Goal: Information Seeking & Learning: Compare options

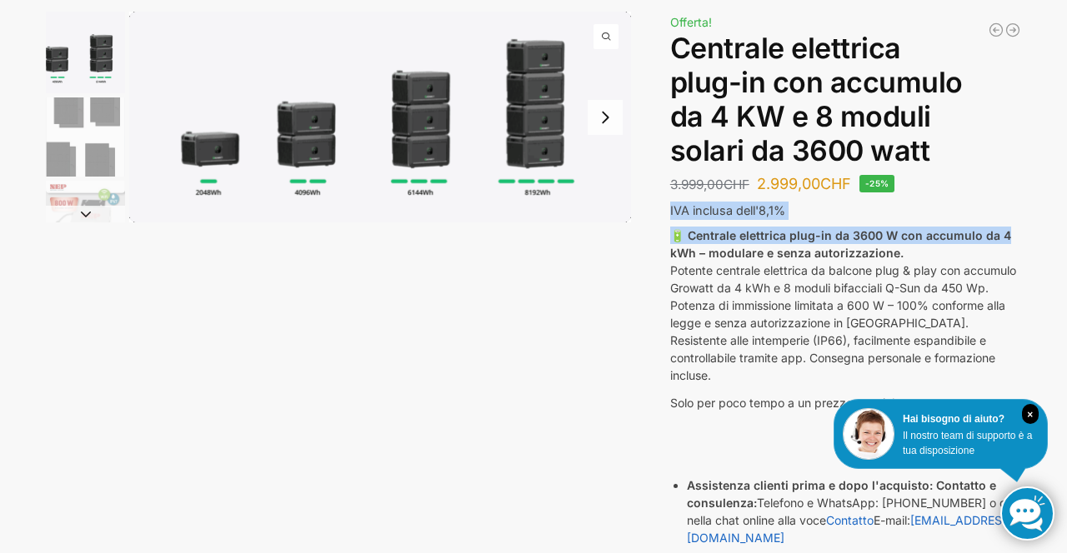
scroll to position [105, 0]
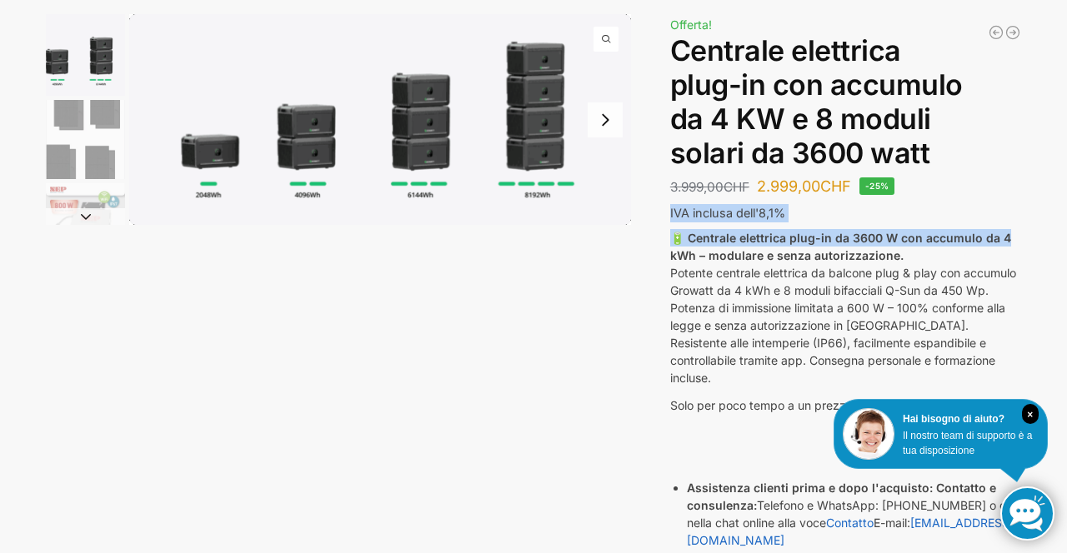
click at [500, 328] on div "Descrizione Informazioni aggiuntive 3.999,00 CHF Il prezzo originale era: 3.999…" at bounding box center [533, 459] width 1045 height 891
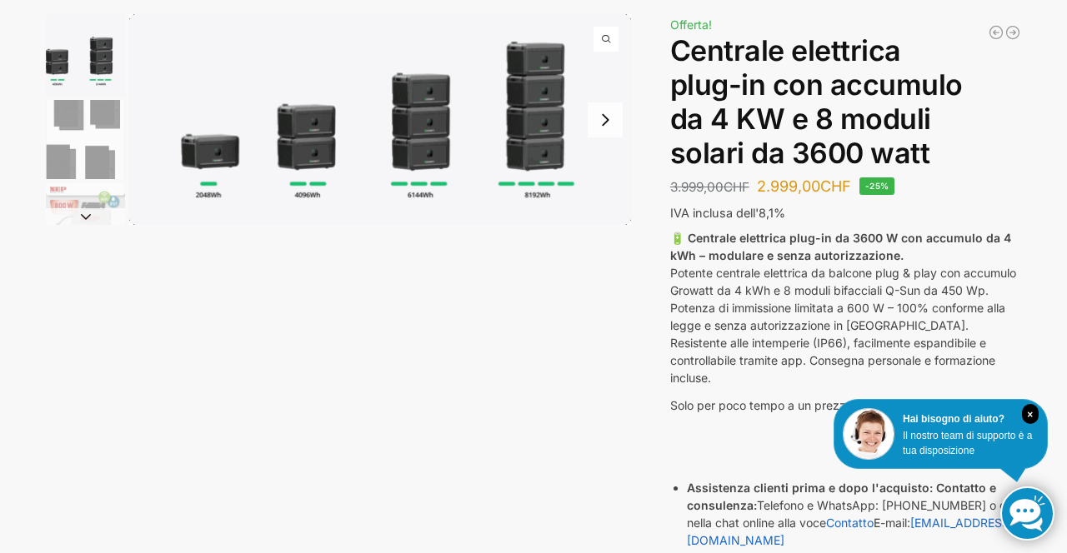
click at [1011, 149] on h1 "Centrale elettrica plug-in con accumulo da 4 KW e 8 moduli solari da 3600 watt" at bounding box center [845, 102] width 351 height 136
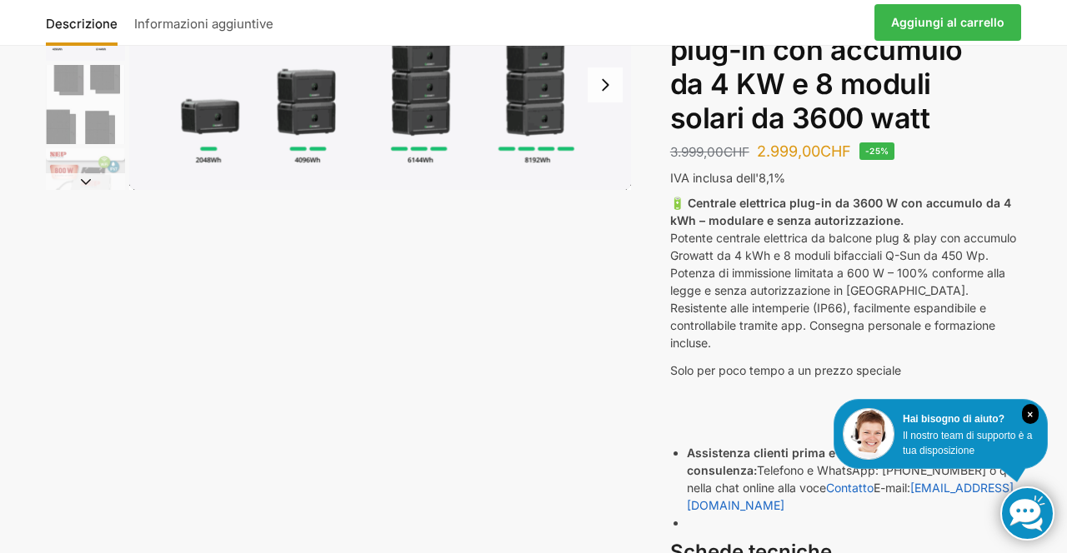
scroll to position [141, 0]
click at [1036, 132] on div "Descrizione Informazioni aggiuntive 3.999,00 CHF Il prezzo originale era: 3.999…" at bounding box center [533, 423] width 1045 height 891
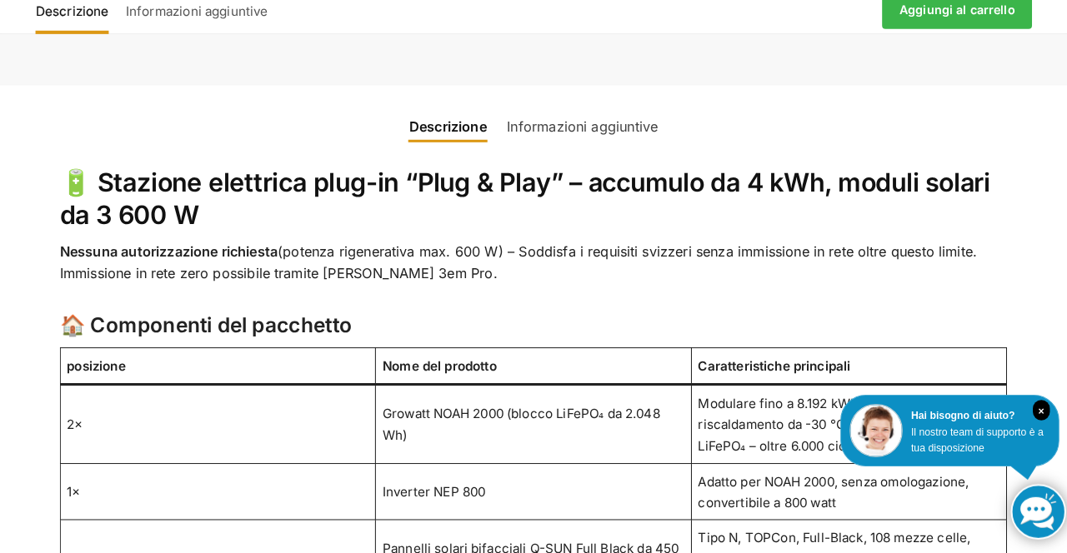
scroll to position [921, 0]
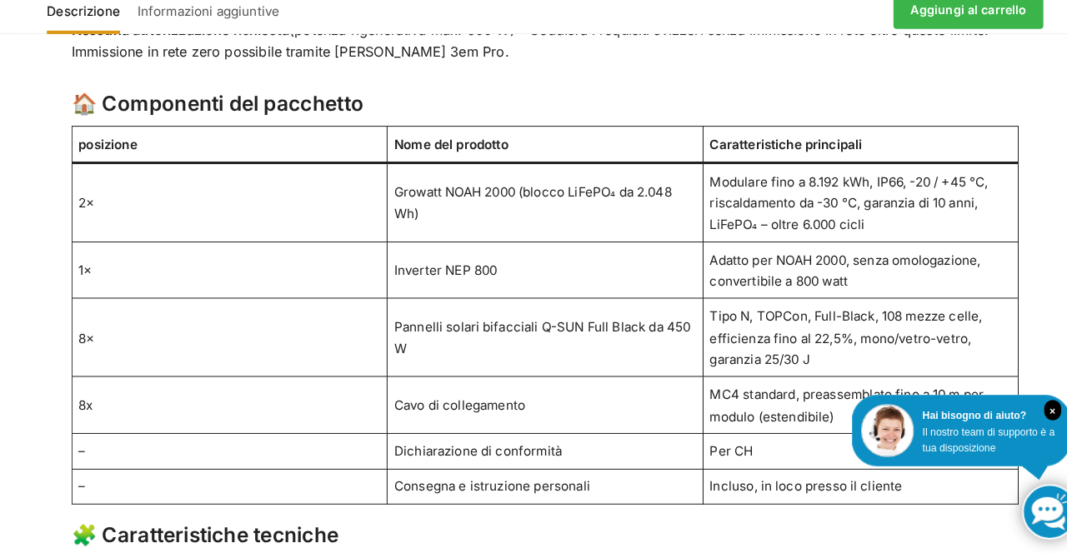
scroll to position [1132, 0]
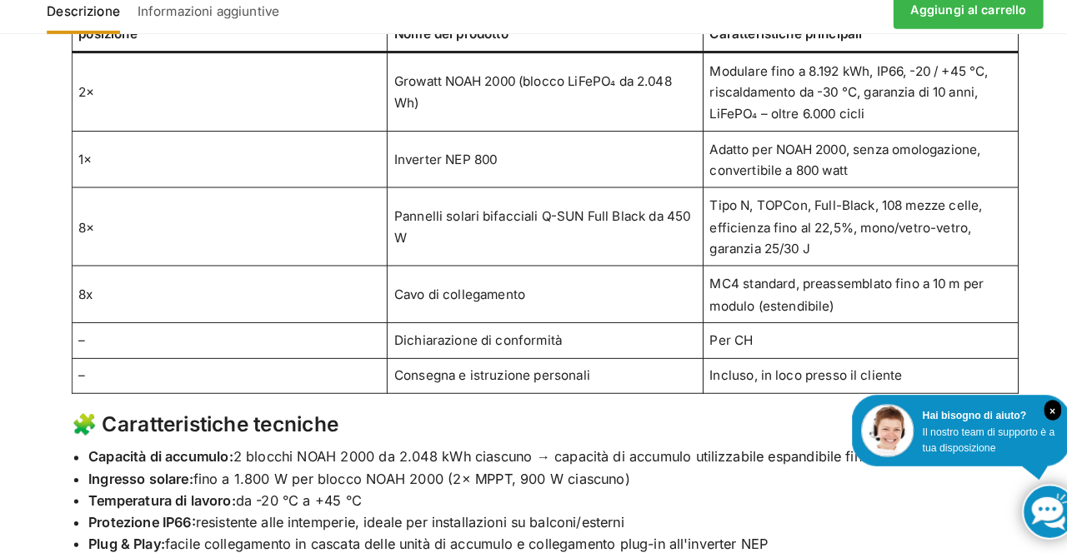
scroll to position [1252, 0]
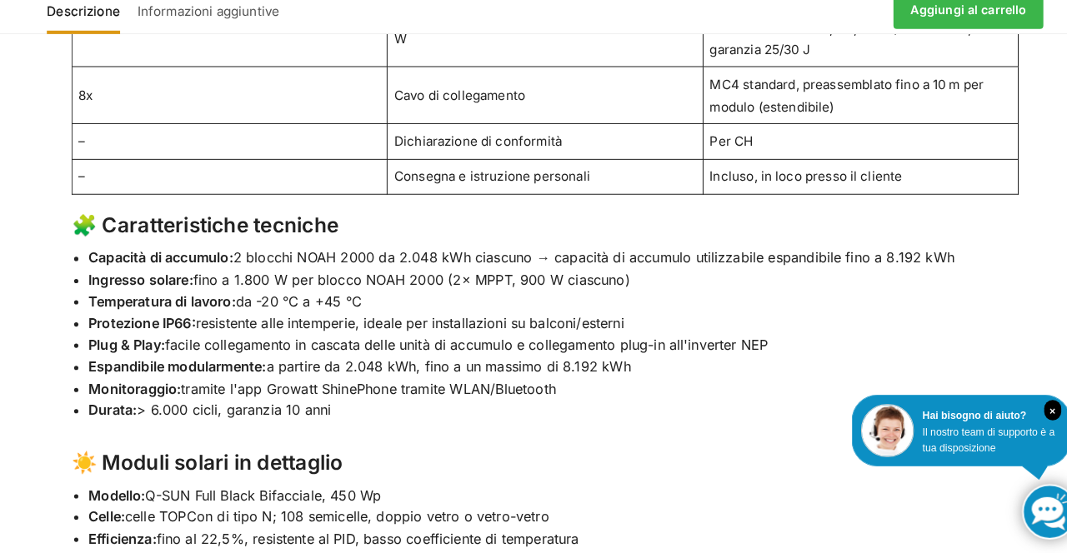
scroll to position [1437, 0]
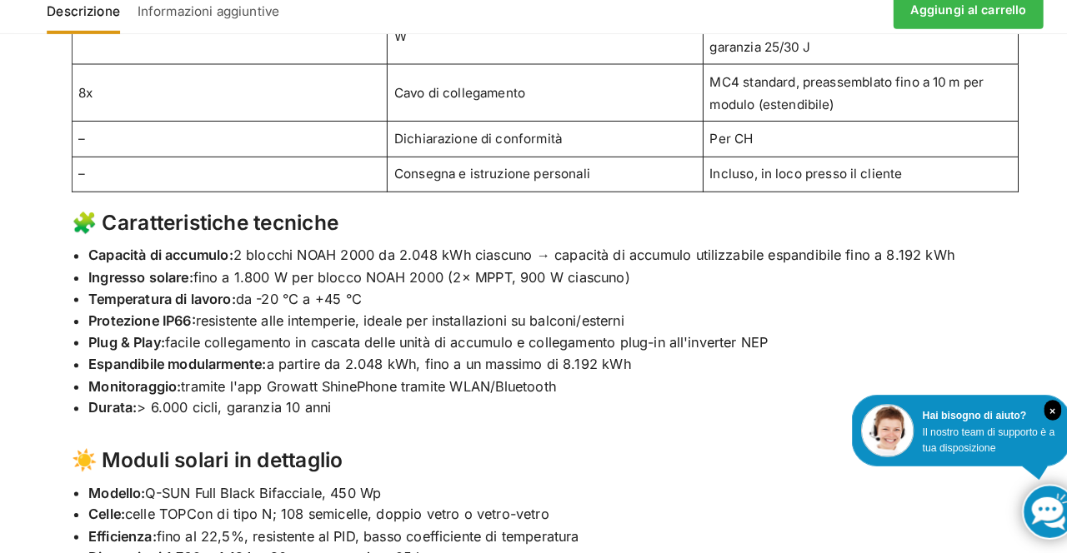
click at [995, 381] on li "Monitoraggio: tramite l'app Growatt ShinePhone tramite WLAN/Bluetooth" at bounding box center [542, 392] width 911 height 22
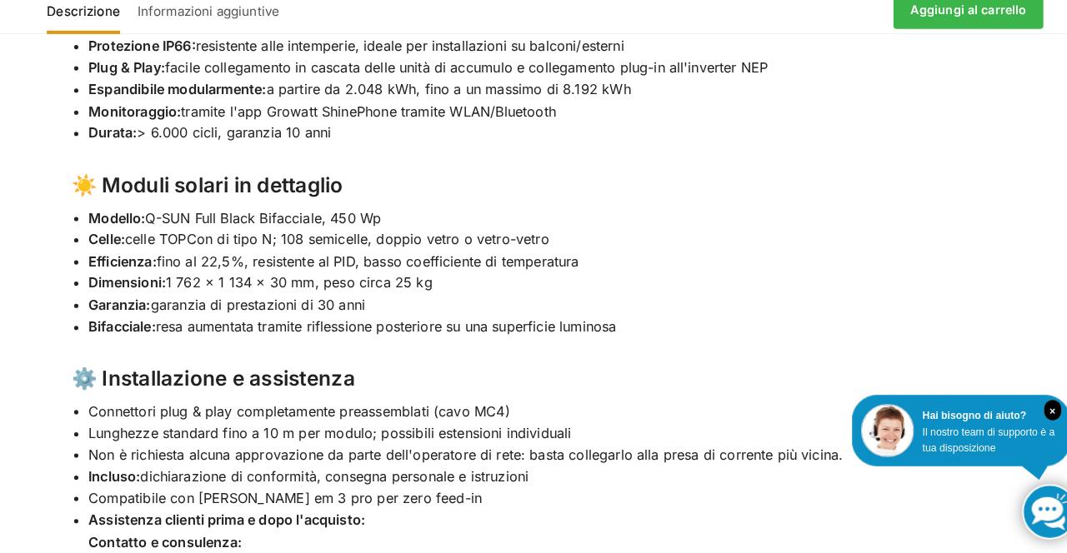
scroll to position [1713, 0]
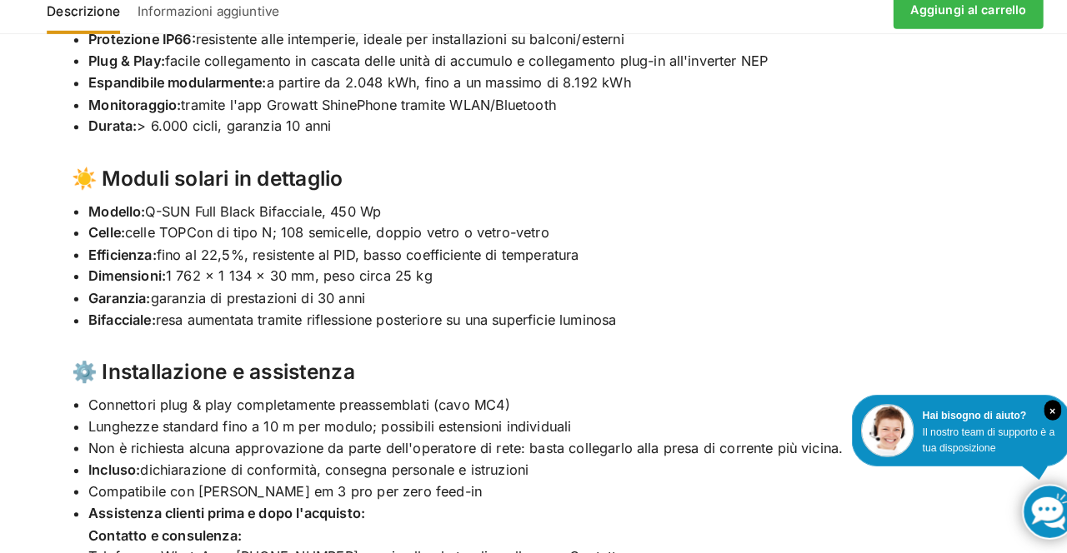
click at [1005, 243] on div "🔋 Stazione elettrica plug-in “Plug & Play” – accumulo da 4 kWh, moduli solari d…" at bounding box center [533, 344] width 997 height 1972
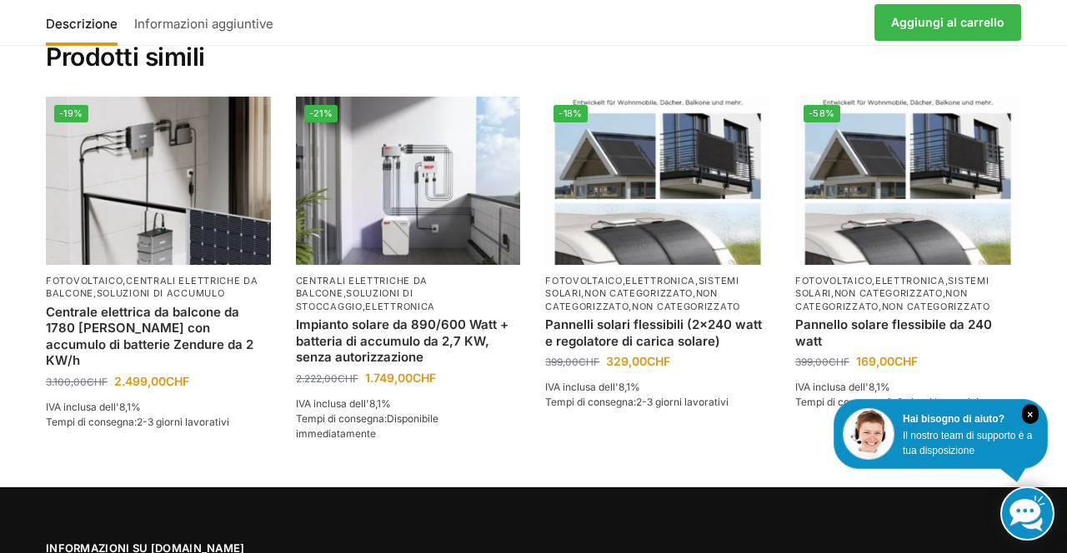
scroll to position [2765, 0]
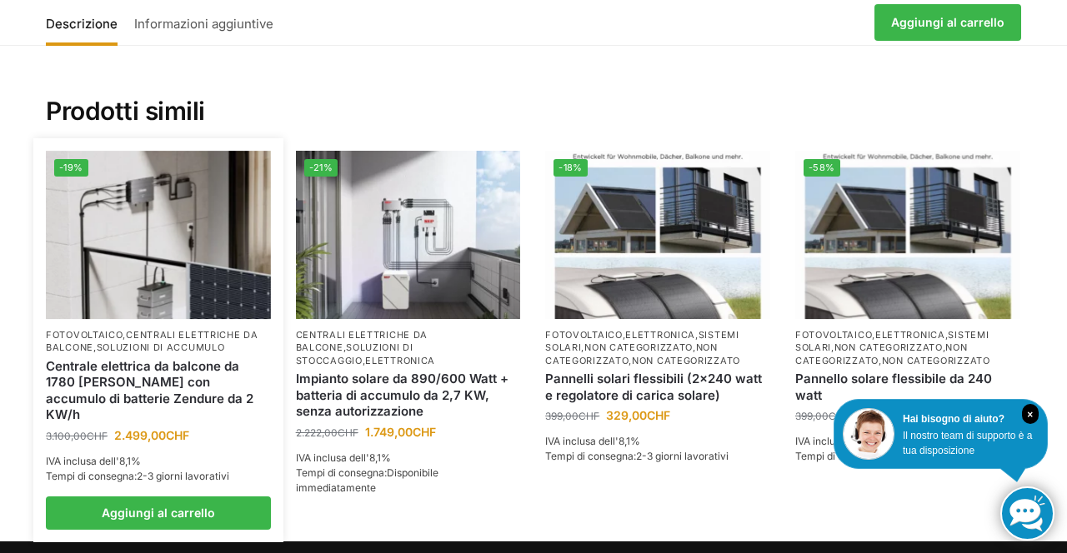
click at [182, 319] on img at bounding box center [158, 235] width 225 height 168
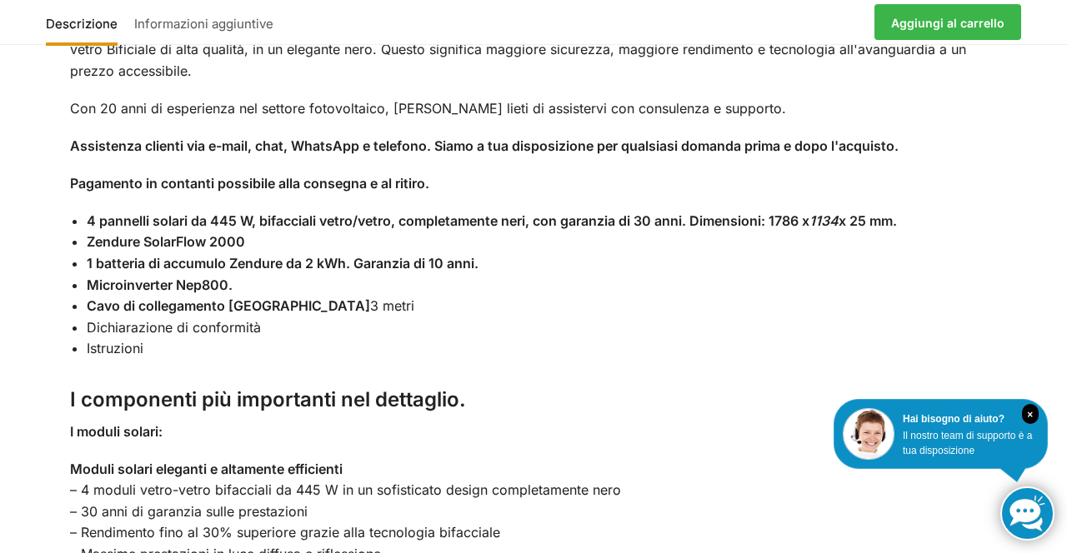
scroll to position [1871, 0]
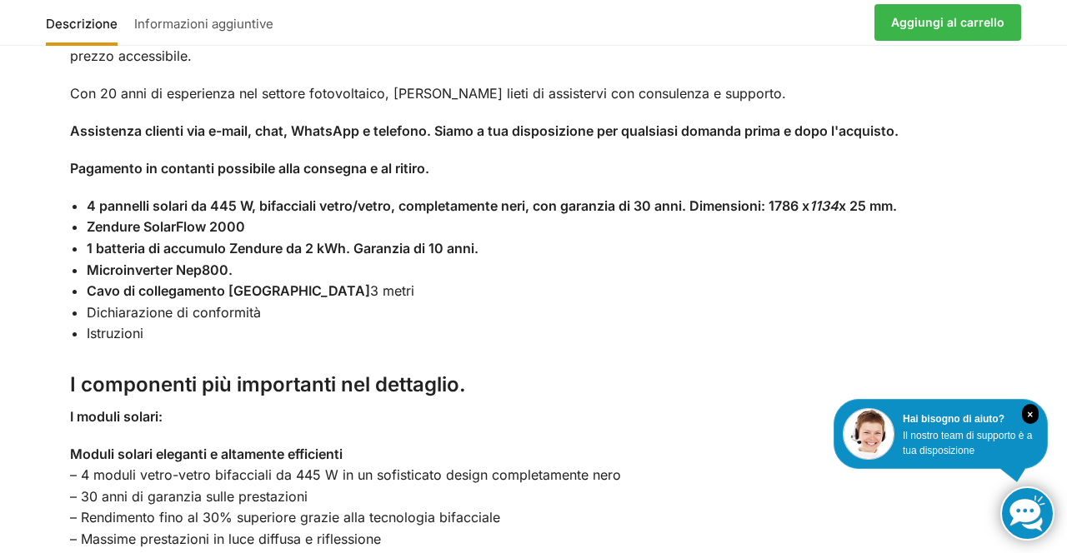
click at [980, 323] on li "Istruzioni" at bounding box center [542, 334] width 911 height 22
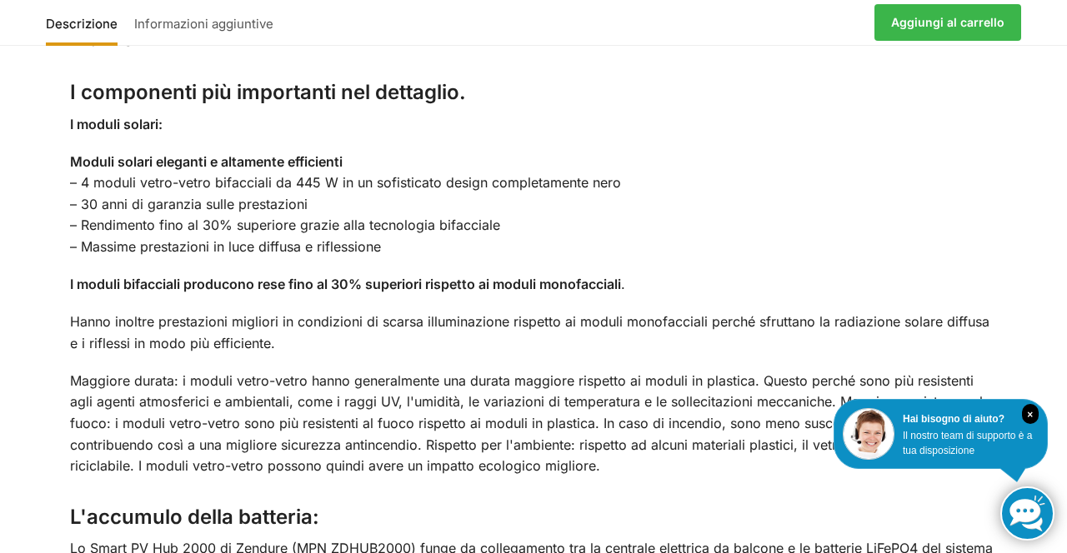
scroll to position [2168, 0]
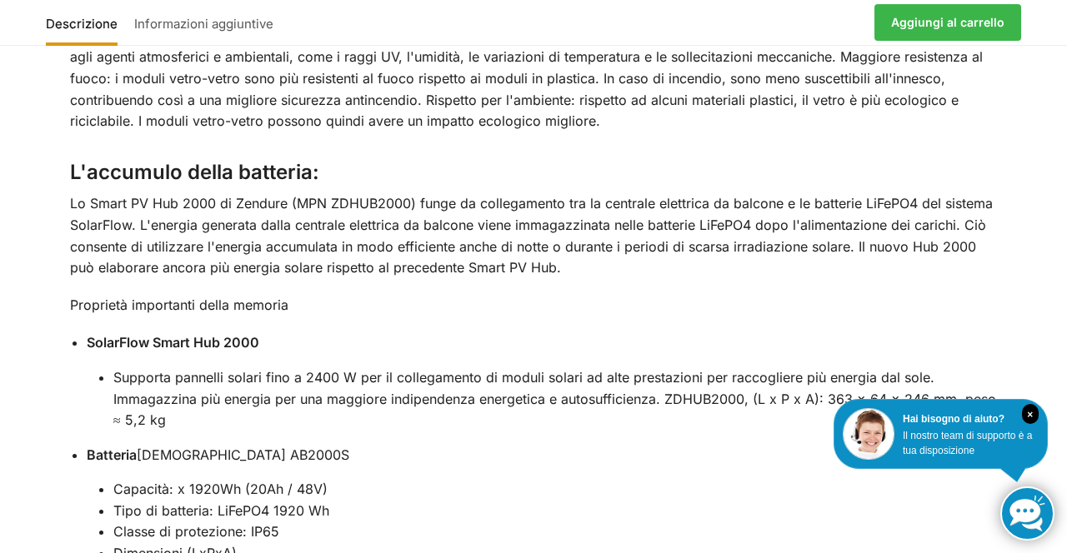
scroll to position [2510, 0]
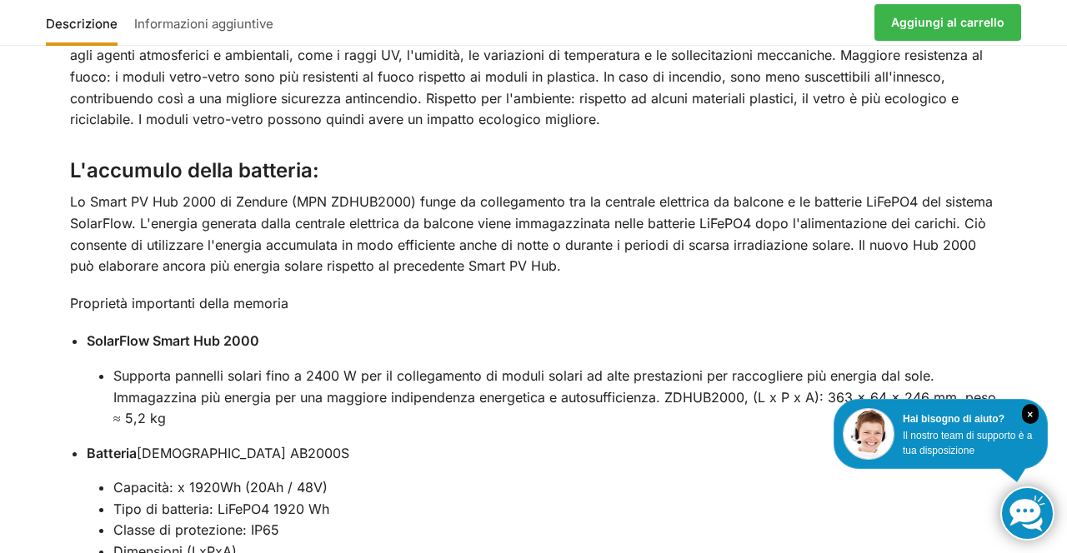
click at [1056, 258] on div "Descrizione Informazioni aggiuntive Utilizza l'elettricità prodotta di giorno a…" at bounding box center [533, 242] width 1067 height 1960
click at [1056, 327] on div "Descrizione Informazioni aggiuntive Utilizza l'elettricità prodotta di giorno a…" at bounding box center [533, 242] width 1067 height 1960
click at [962, 214] on p "Lo Smart PV Hub 2000 di Zendure (MPN ZDHUB2000) funge da collegamento tra la ce…" at bounding box center [533, 234] width 927 height 85
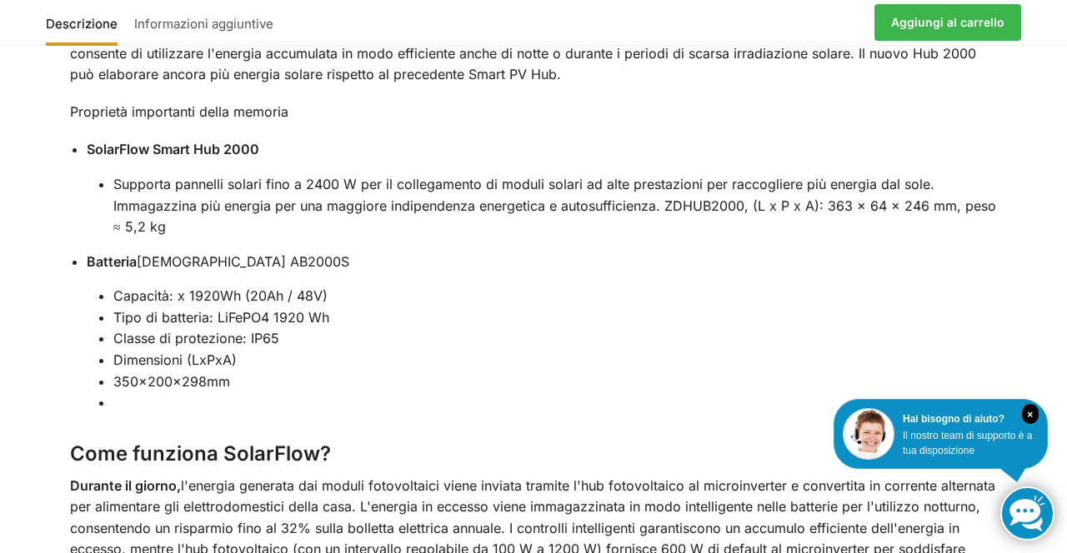
scroll to position [2711, 0]
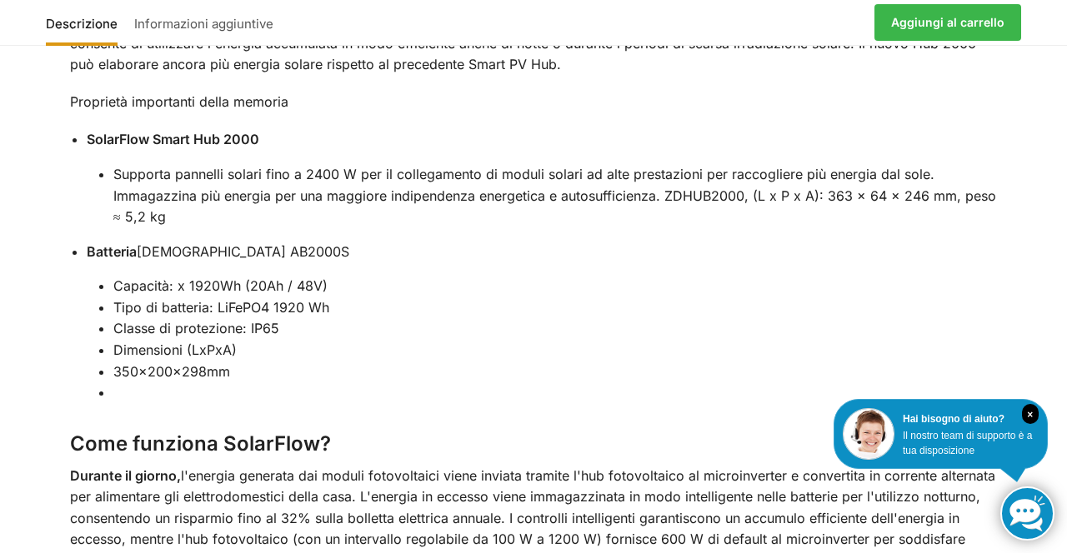
click at [1028, 314] on div "Utilizza l'elettricità prodotta di giorno anche di notte. Con una potenza massi…" at bounding box center [533, 53] width 997 height 1864
click at [1028, 327] on div "Utilizza l'elettricità prodotta di giorno anche di notte. Con una potenza massi…" at bounding box center [533, 53] width 997 height 1864
click at [1054, 326] on div "Descrizione Informazioni aggiuntive Utilizza l'elettricità prodotta di giorno a…" at bounding box center [533, 40] width 1067 height 1960
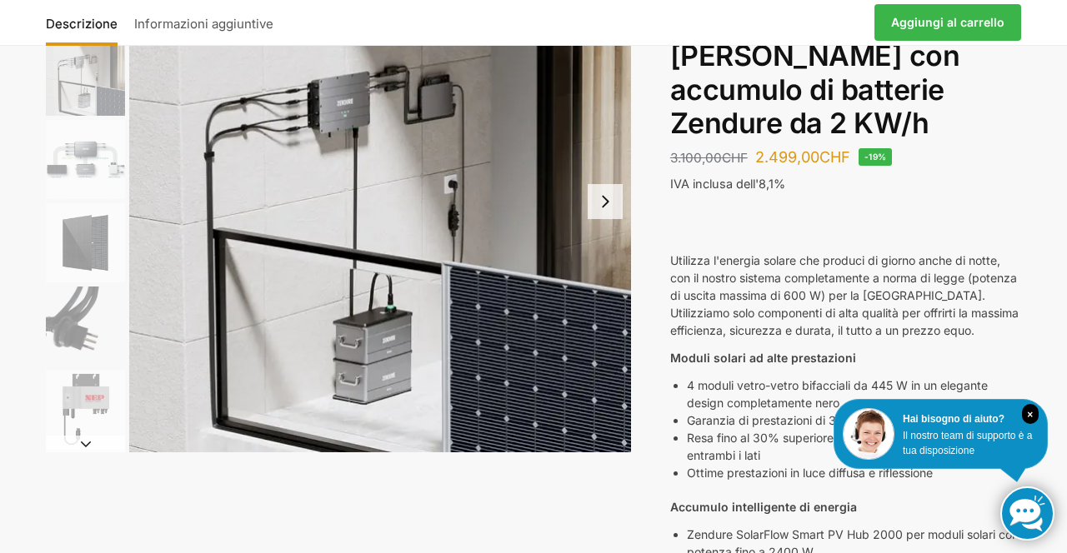
scroll to position [0, 0]
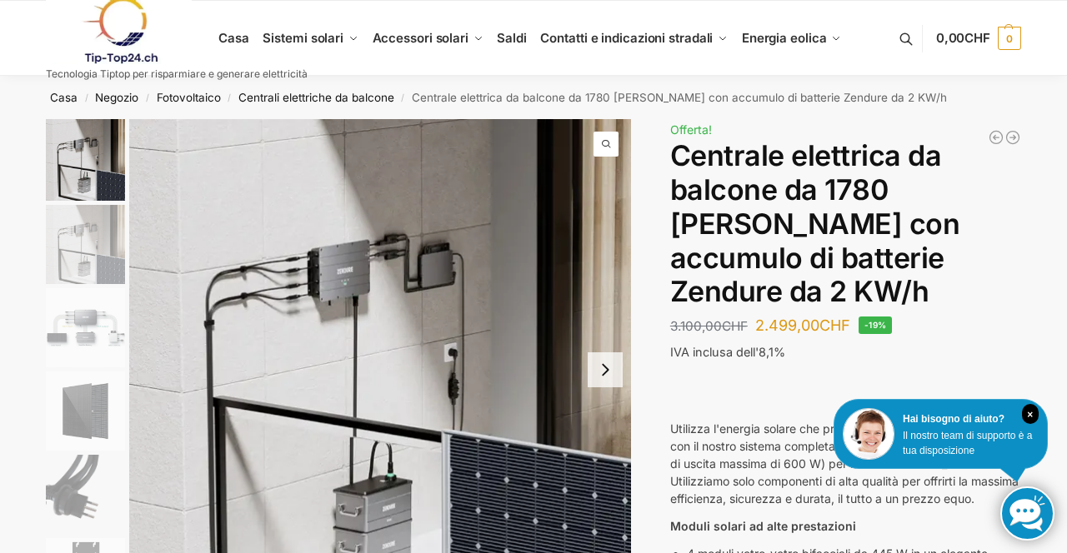
click at [92, 345] on img "3 / 7" at bounding box center [85, 327] width 79 height 79
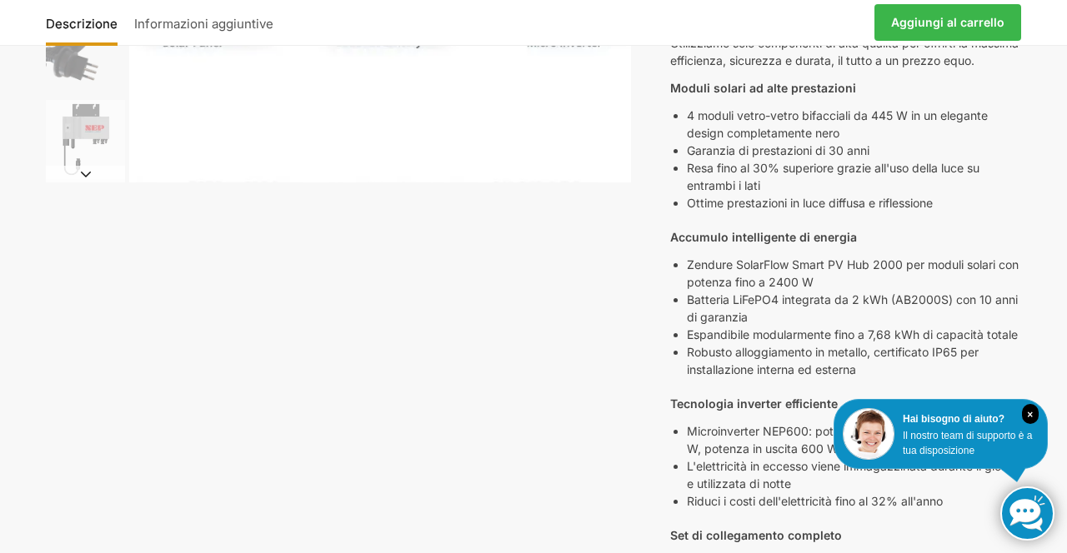
scroll to position [462, 0]
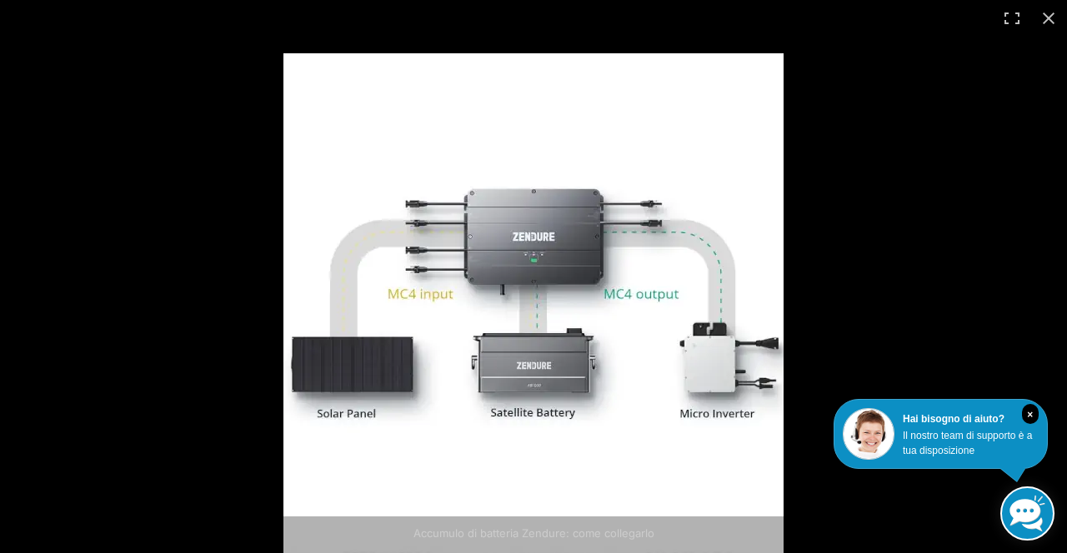
click at [1025, 340] on div at bounding box center [783, 312] width 1000 height 519
click at [1022, 318] on div at bounding box center [783, 312] width 1000 height 519
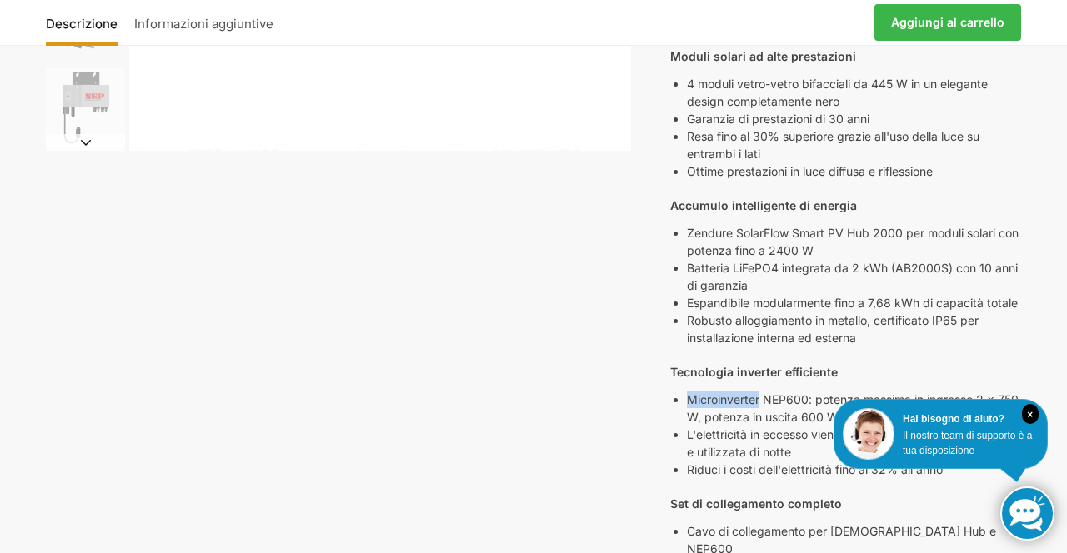
scroll to position [496, 0]
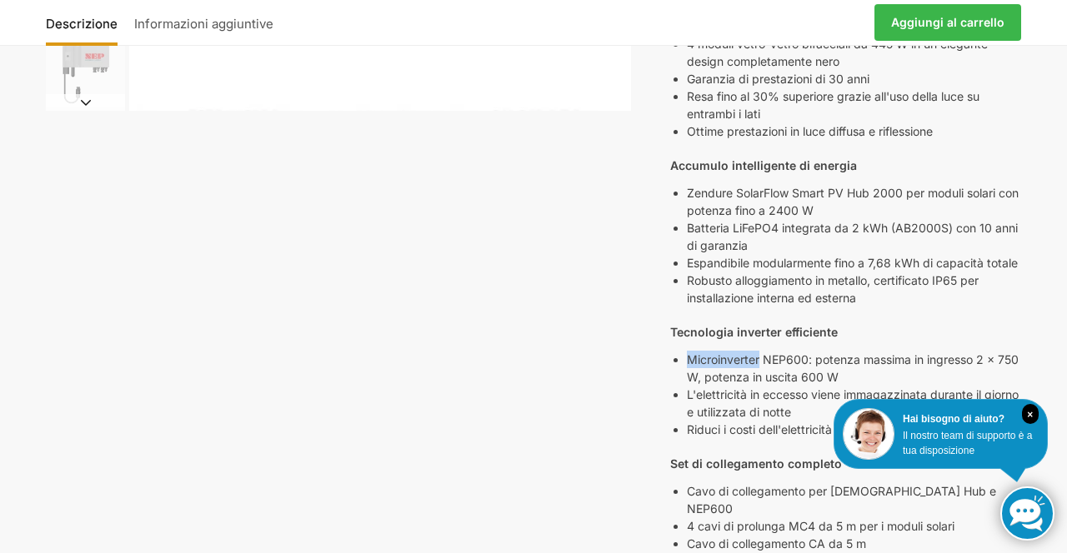
scroll to position [529, 0]
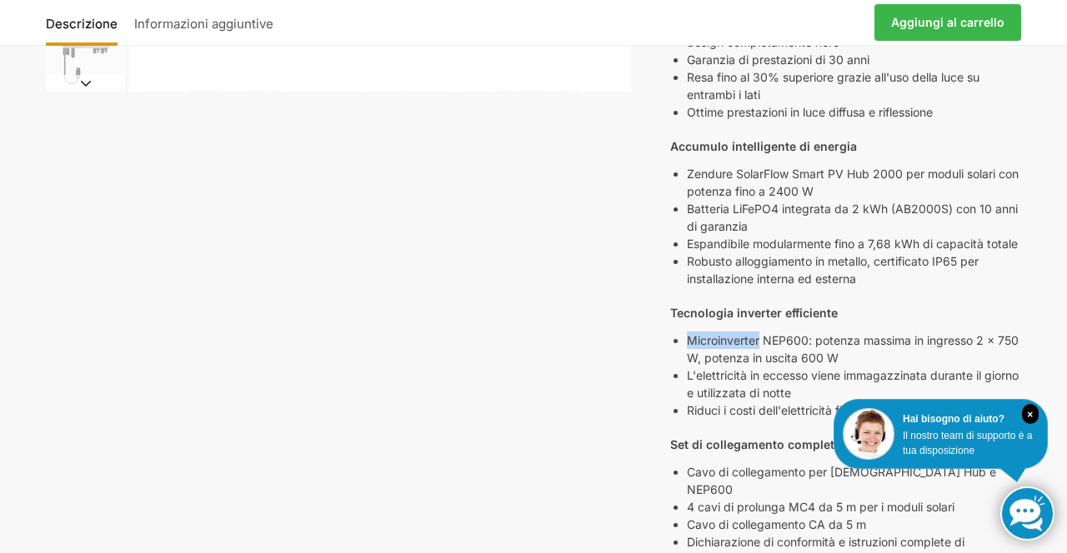
click at [1042, 132] on div "Accumulo di batteria Zendure: come collegarlo Descrizione Informazioni aggiunti…" at bounding box center [533, 416] width 1045 height 1652
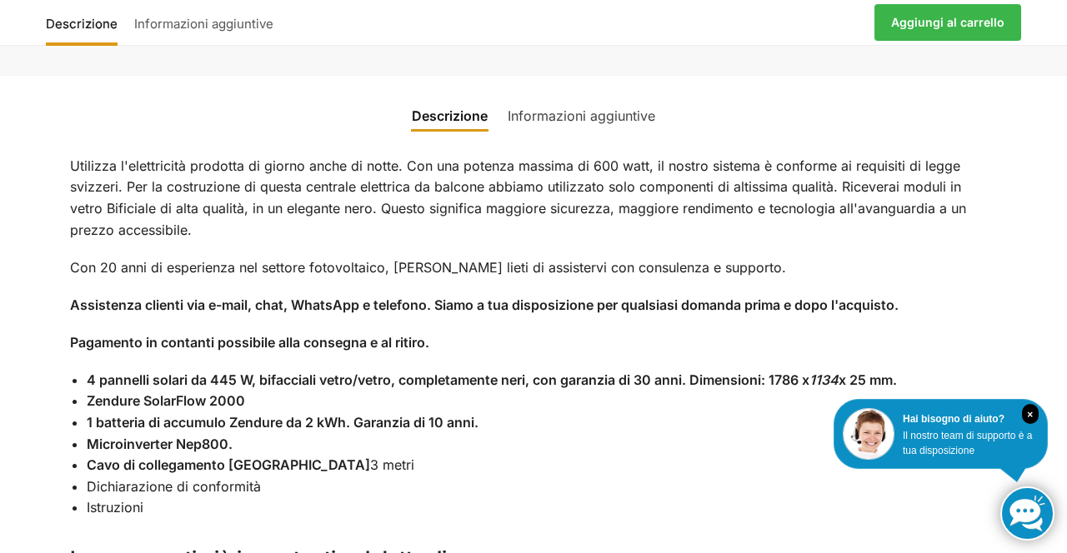
scroll to position [1719, 0]
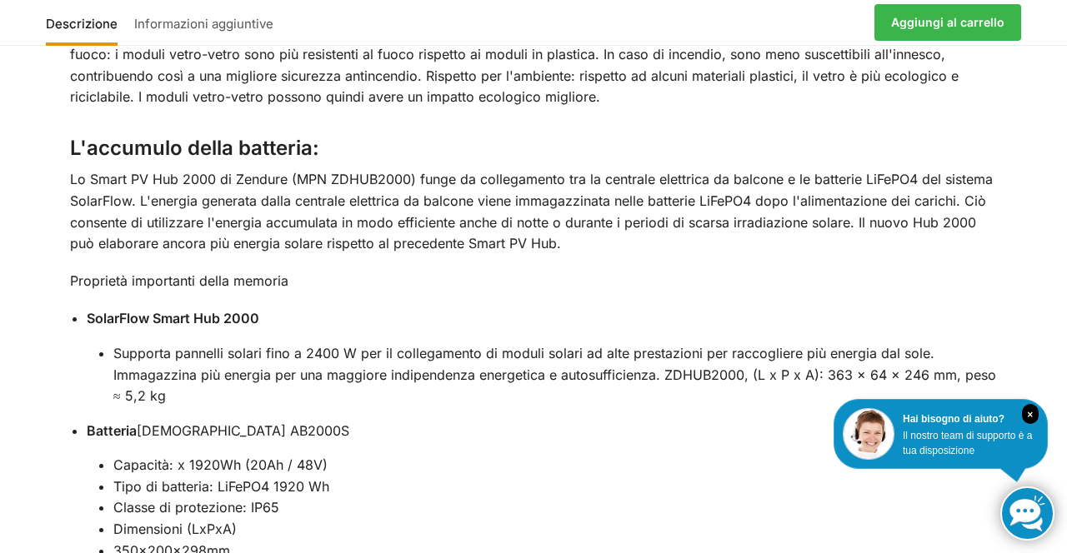
scroll to position [2536, 0]
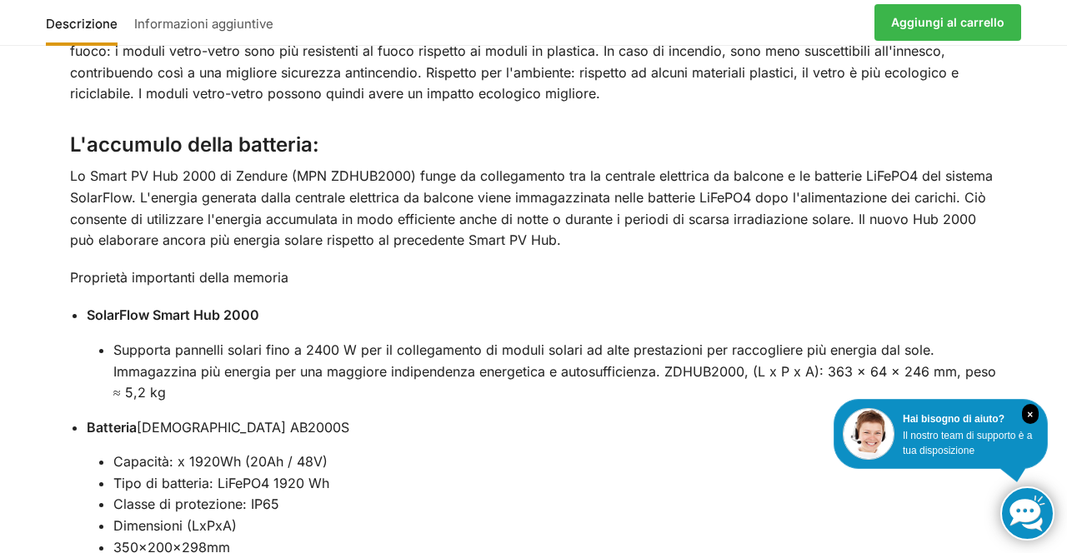
click at [1062, 297] on div "Descrizione Informazioni aggiuntive Utilizza l'elettricità prodotta di giorno a…" at bounding box center [533, 216] width 1067 height 1960
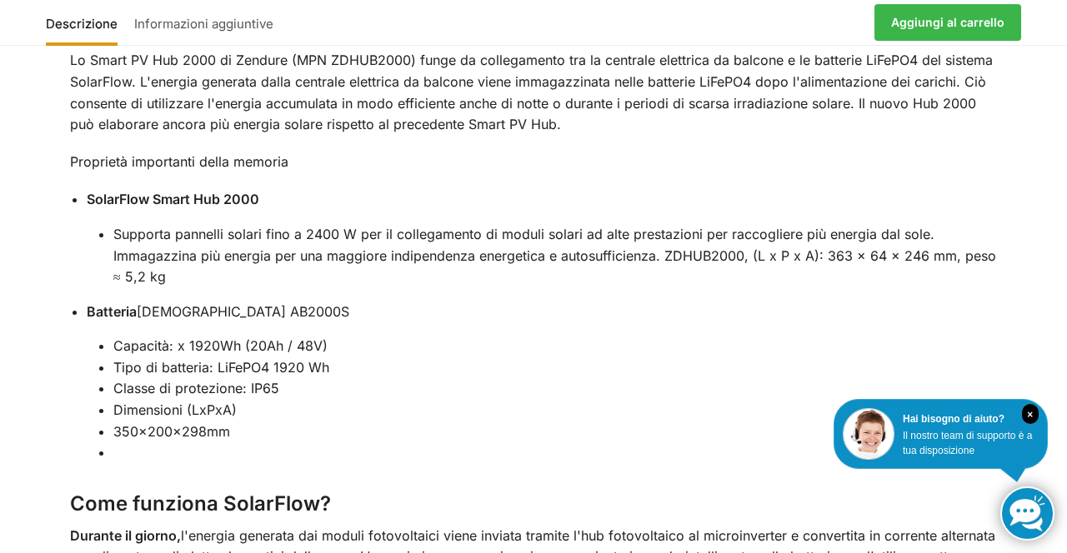
scroll to position [2660, 0]
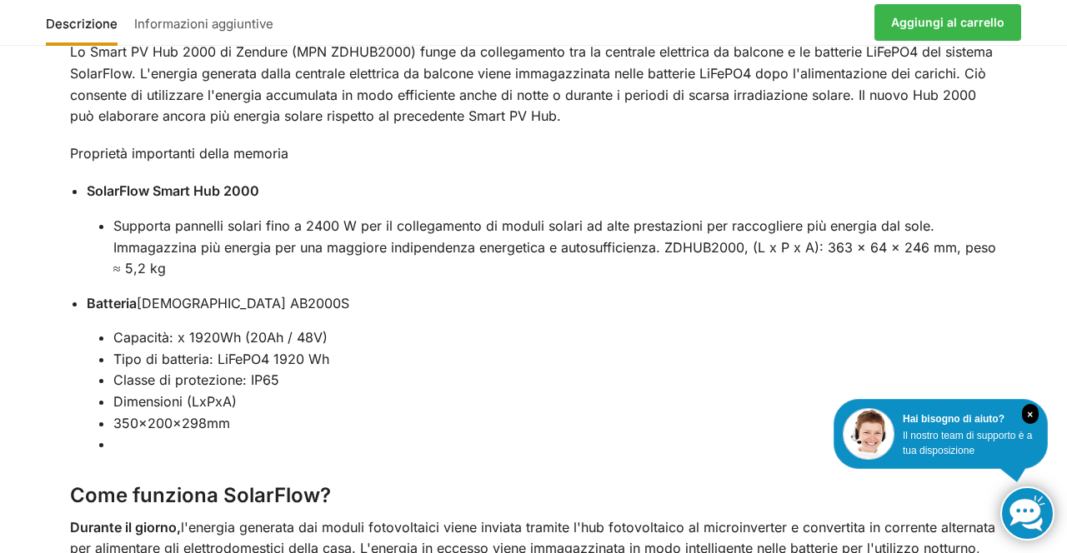
click at [1049, 396] on div "Descrizione Informazioni aggiuntive Utilizza l'elettricità prodotta di giorno a…" at bounding box center [533, 92] width 1067 height 1960
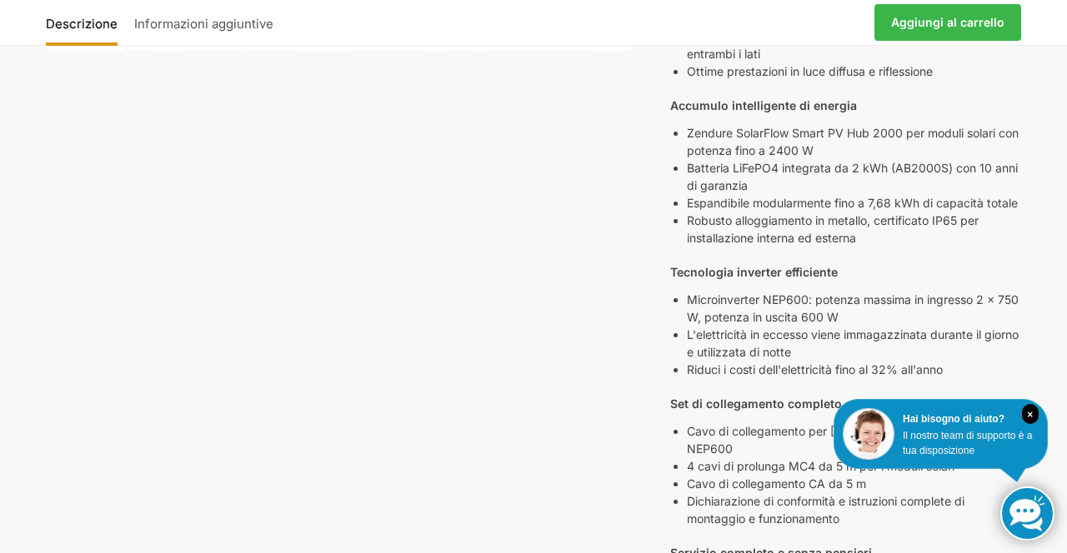
scroll to position [0, 0]
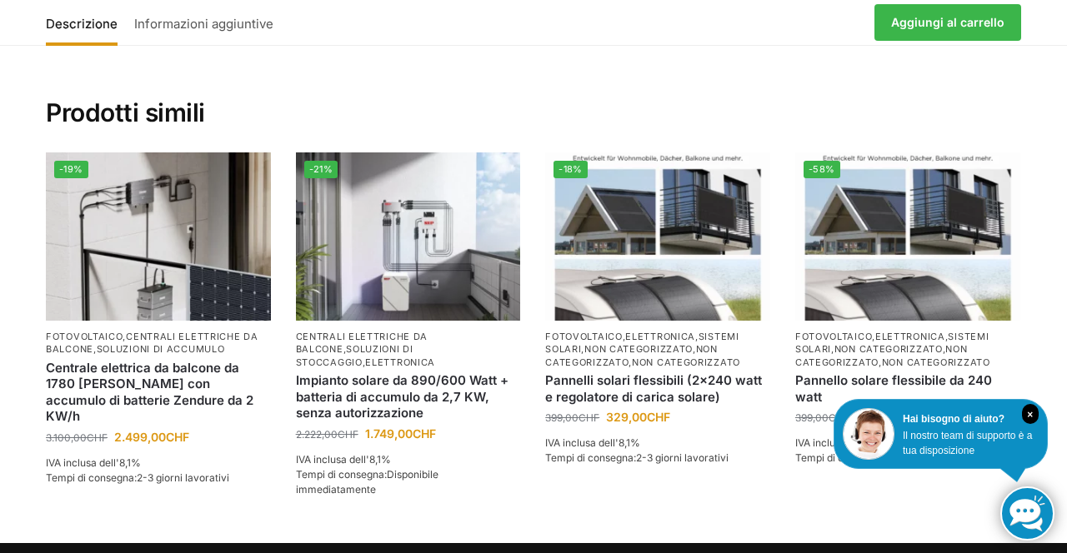
scroll to position [2762, 0]
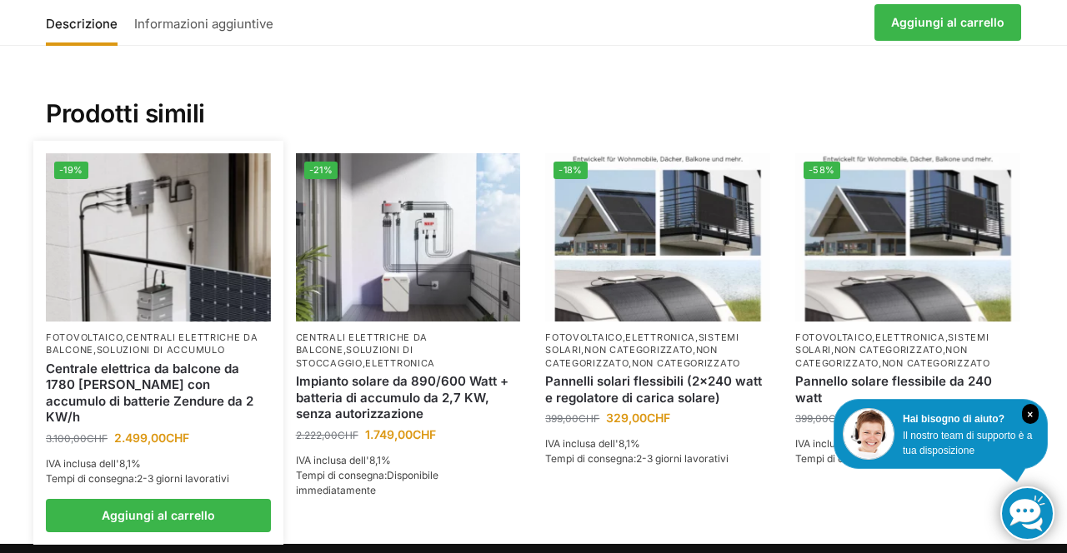
click at [118, 303] on img at bounding box center [158, 237] width 225 height 168
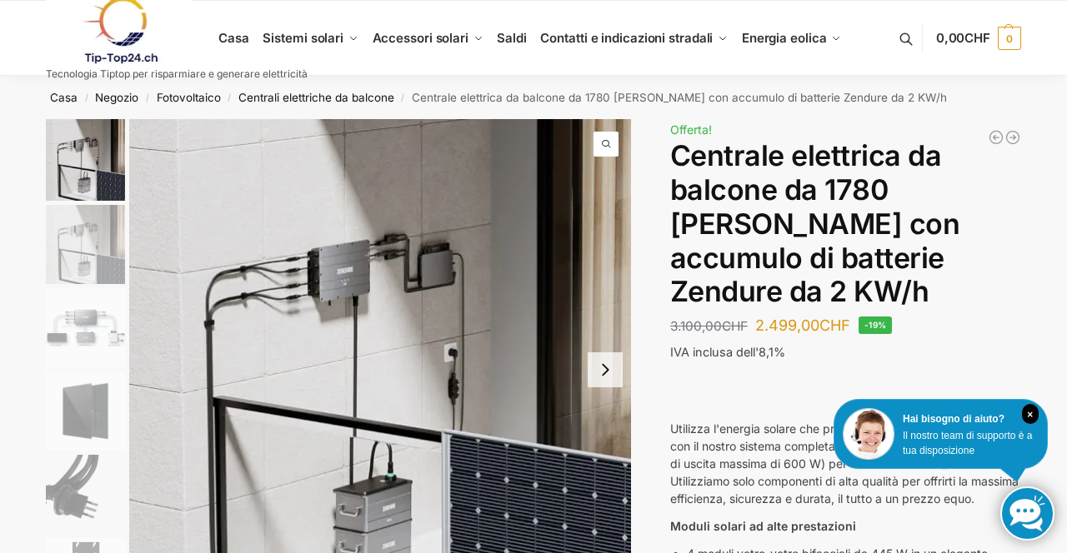
click at [255, 53] on link at bounding box center [177, 30] width 262 height 67
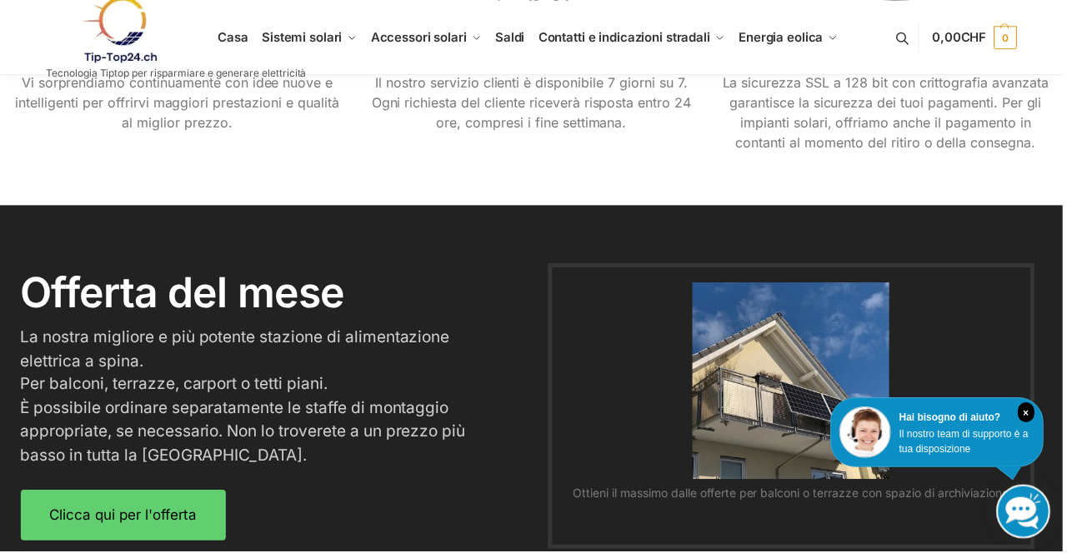
scroll to position [1920, 0]
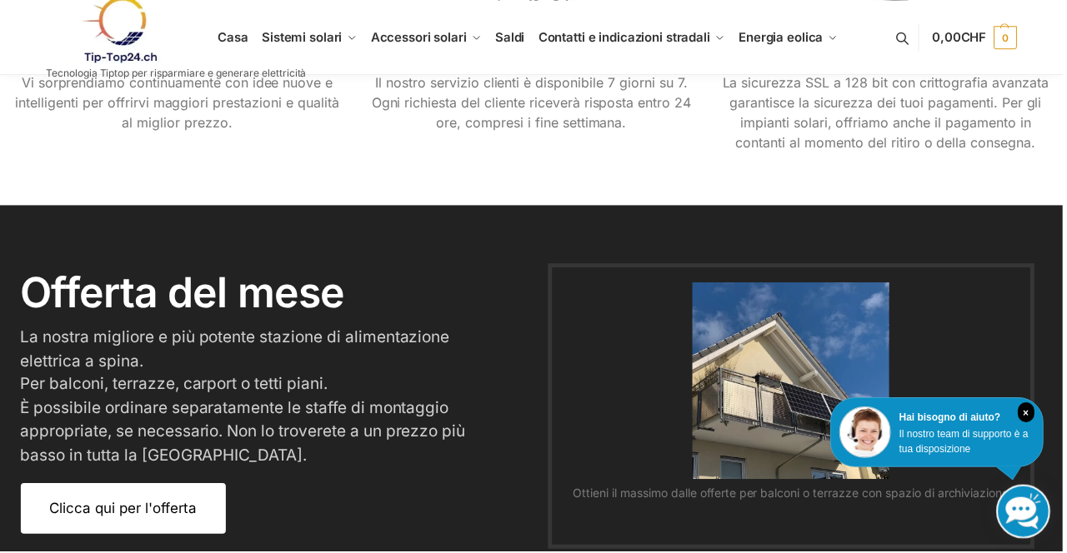
click at [188, 508] on link "Clicca qui per l'offerta" at bounding box center [124, 510] width 206 height 51
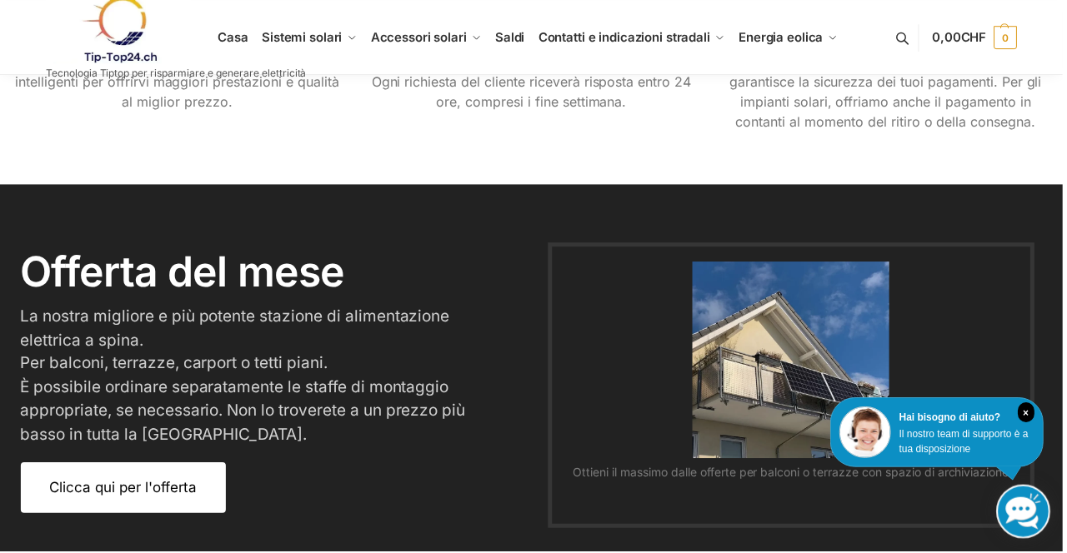
scroll to position [1973, 0]
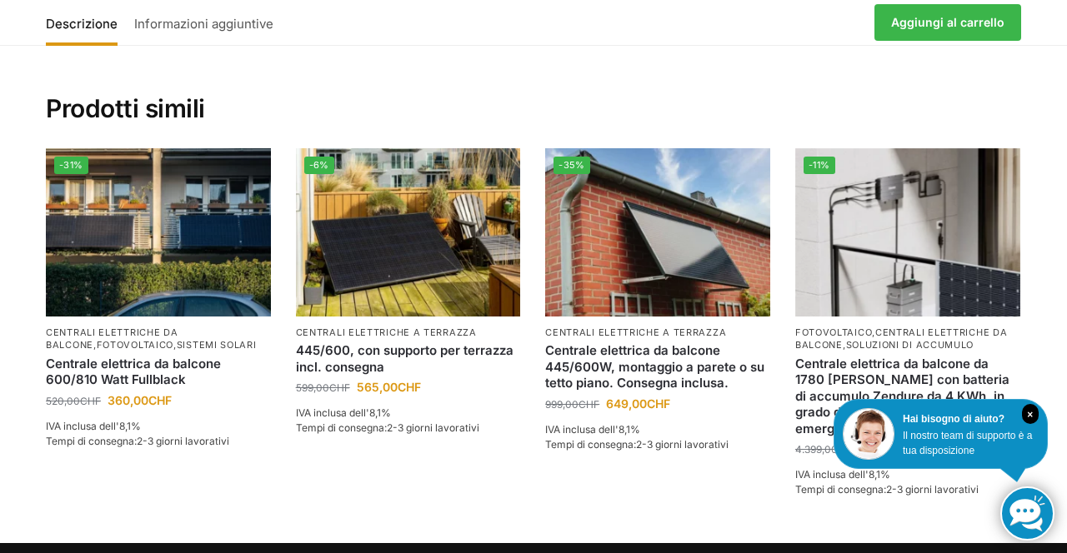
scroll to position [4224, 0]
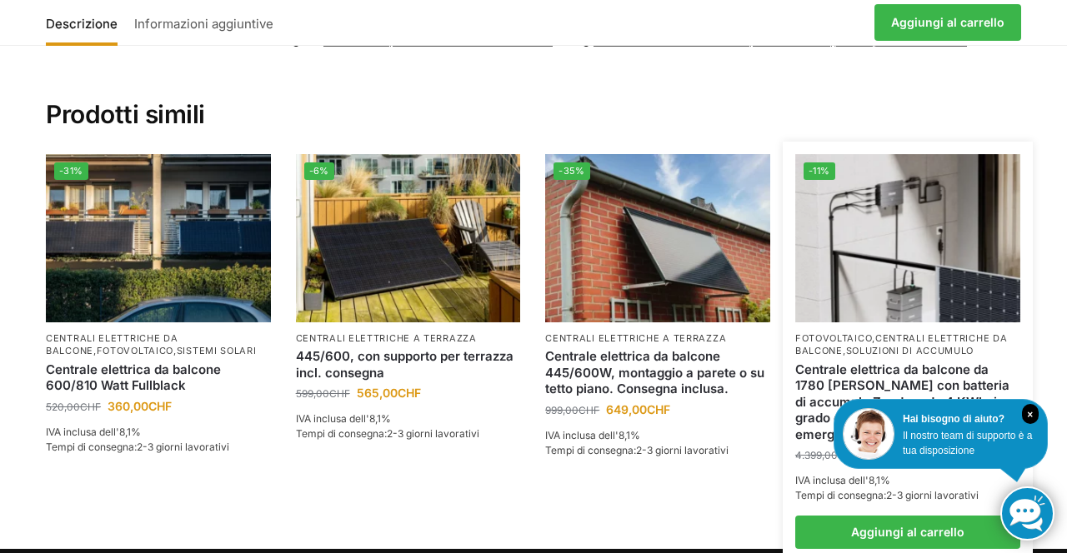
click at [961, 332] on font "centrali elettriche da balcone" at bounding box center [901, 344] width 212 height 24
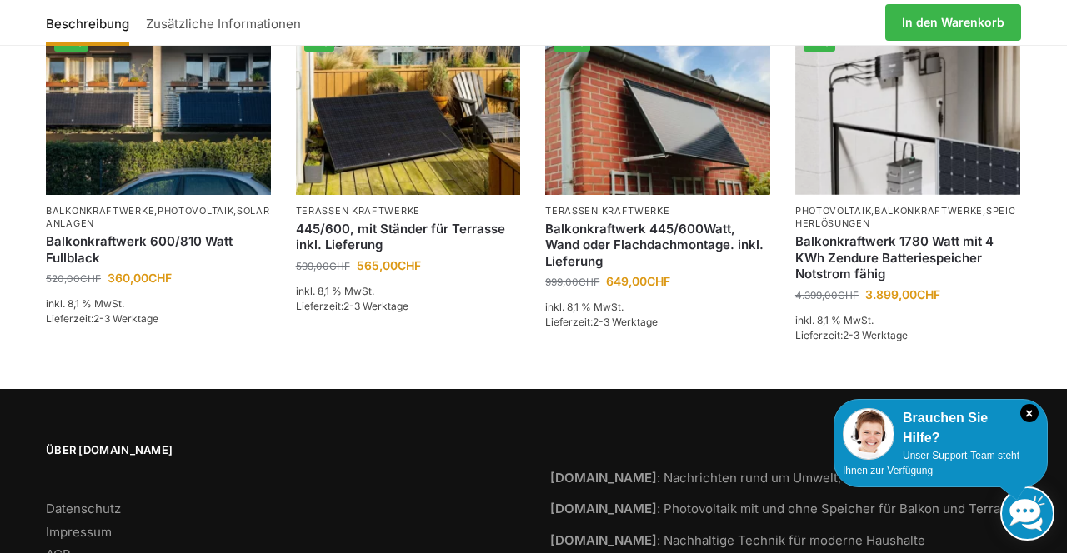
scroll to position [4277, 0]
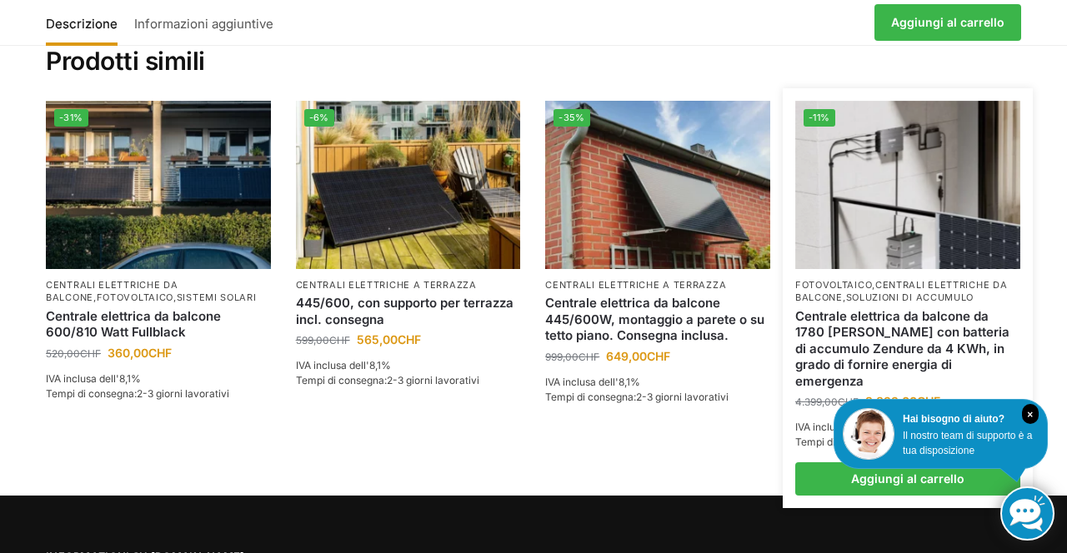
click at [937, 279] on font "centrali elettriche da balcone" at bounding box center [901, 291] width 212 height 24
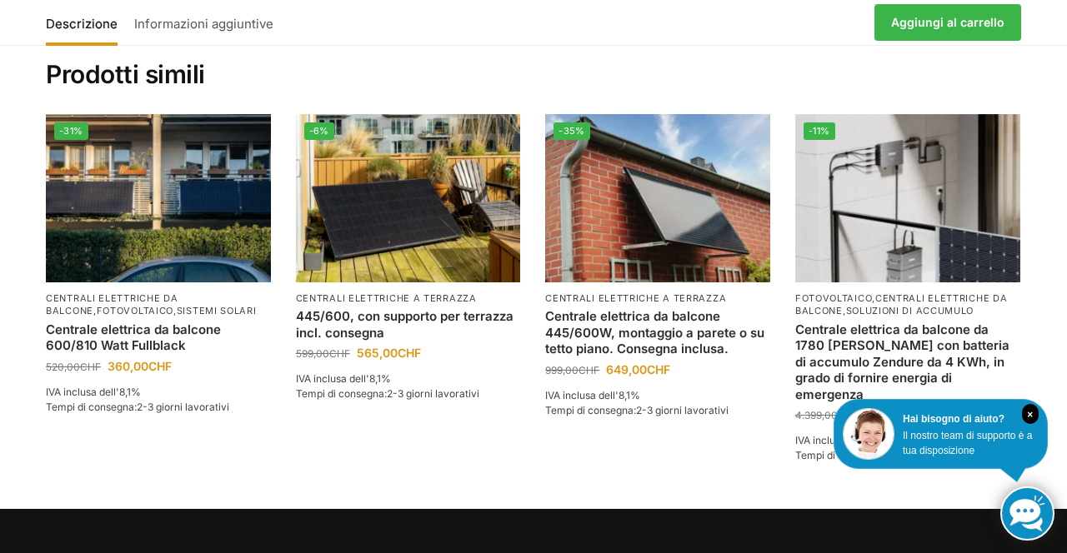
scroll to position [4268, 0]
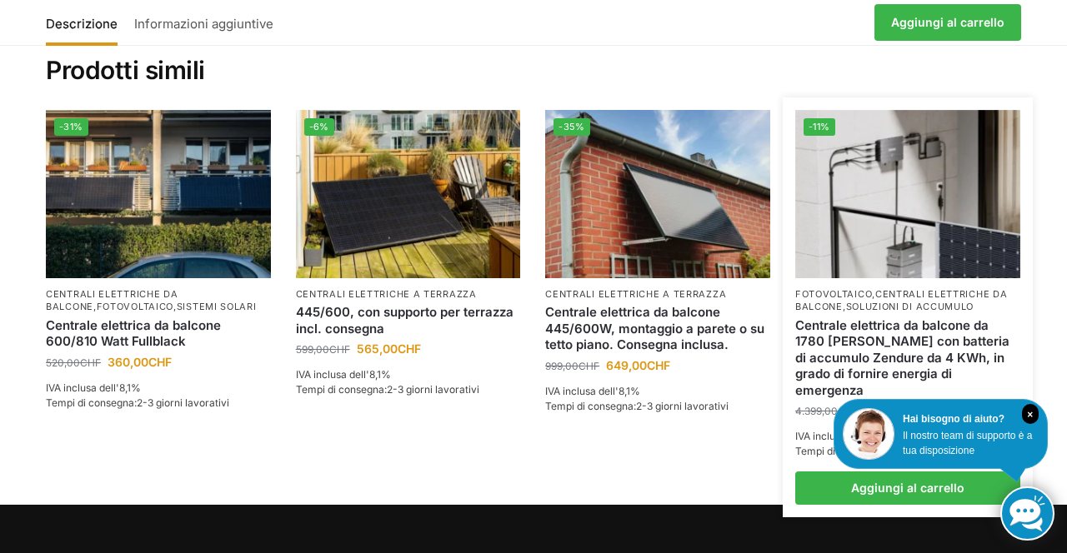
click at [889, 213] on img at bounding box center [907, 194] width 225 height 168
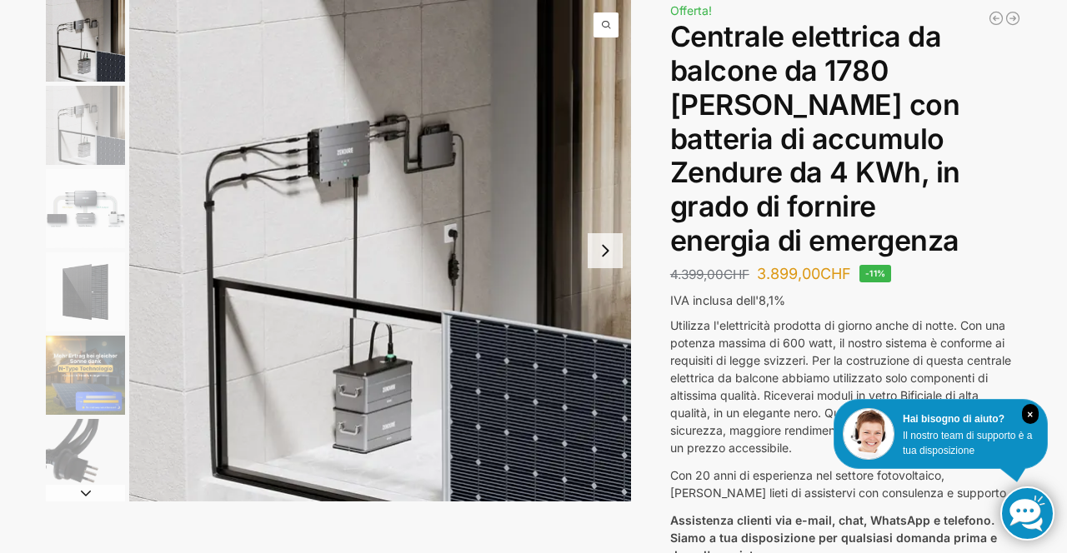
scroll to position [125, 0]
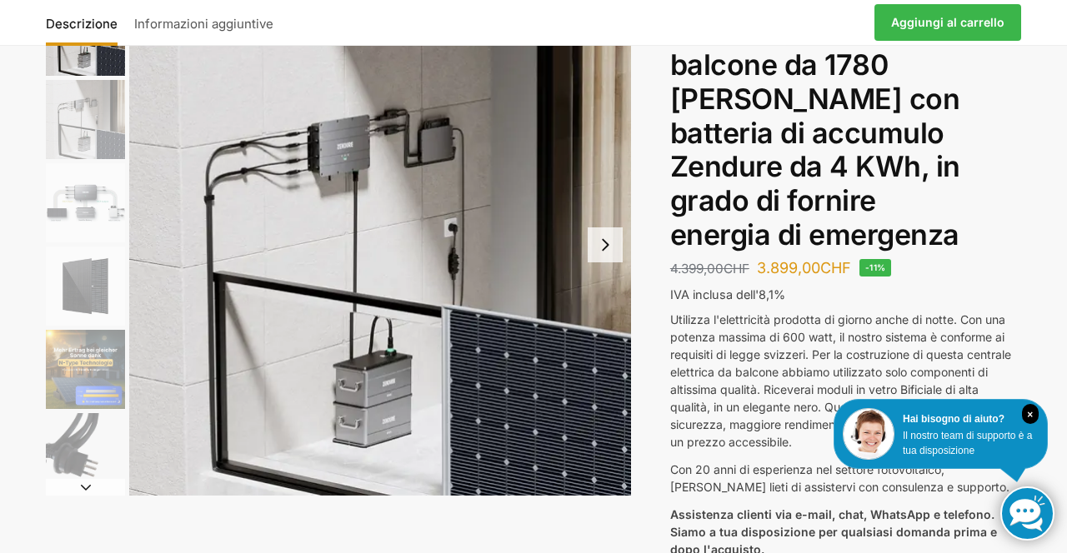
click at [132, 192] on img "1 / 11" at bounding box center [380, 245] width 502 height 502
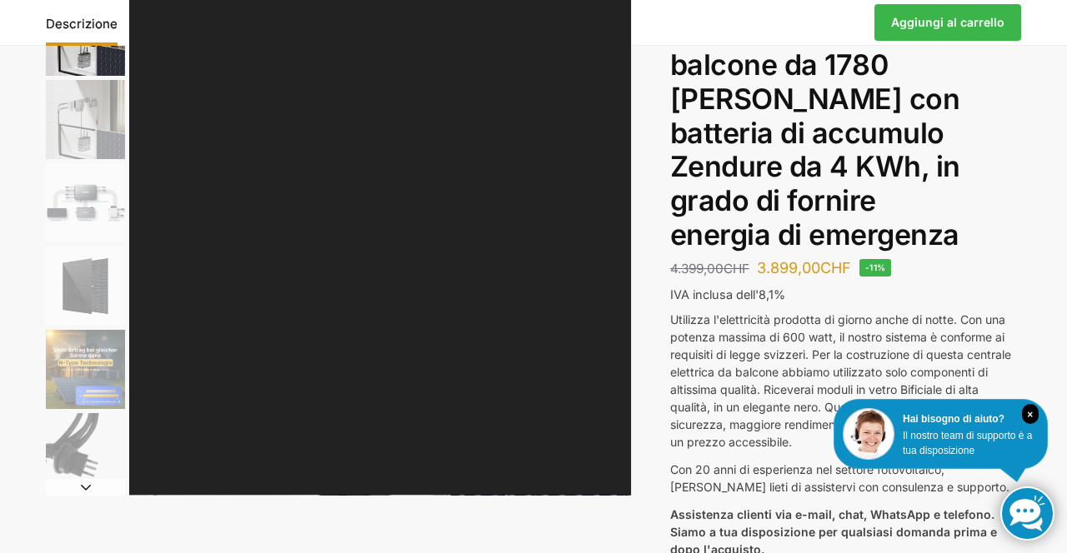
click at [87, 202] on div at bounding box center [533, 276] width 1067 height 553
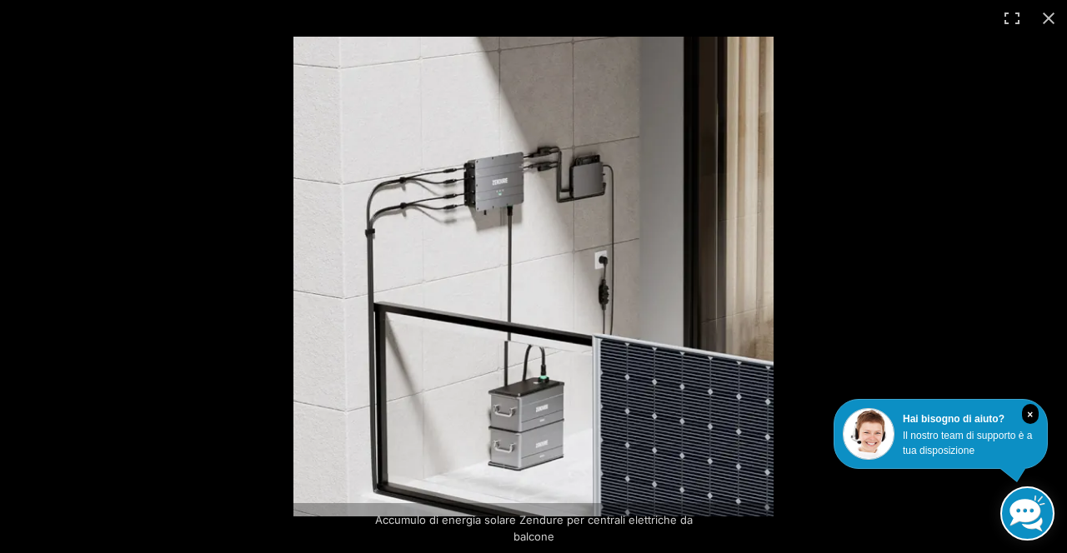
click at [547, 259] on img at bounding box center [533, 277] width 480 height 480
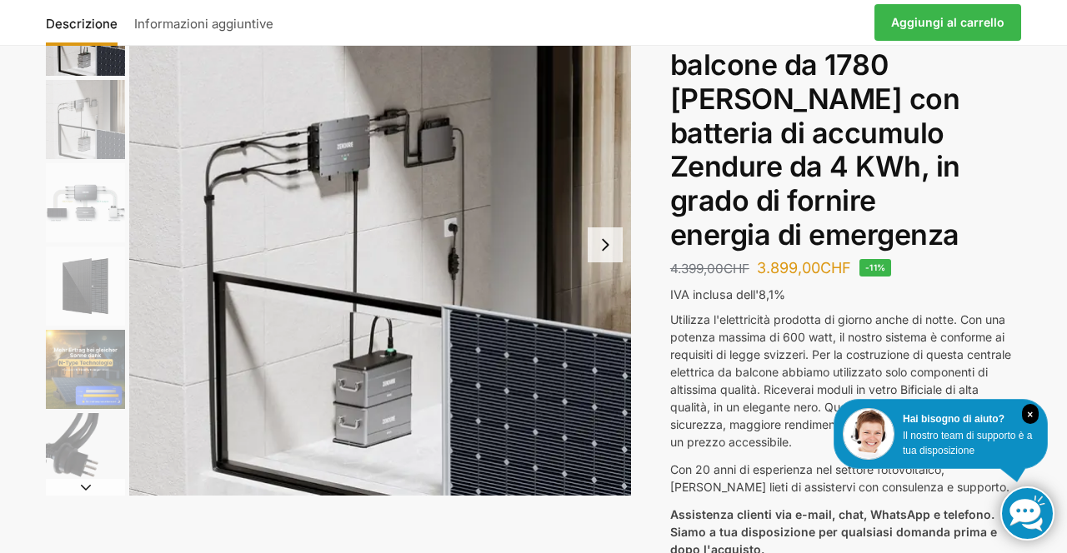
click at [81, 217] on img "3 / 11" at bounding box center [85, 202] width 79 height 79
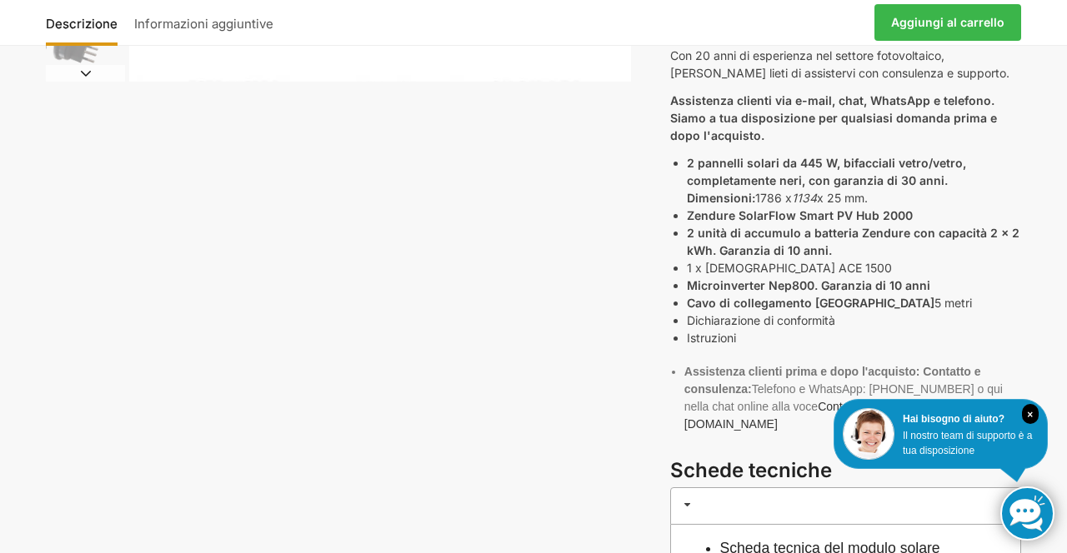
scroll to position [542, 0]
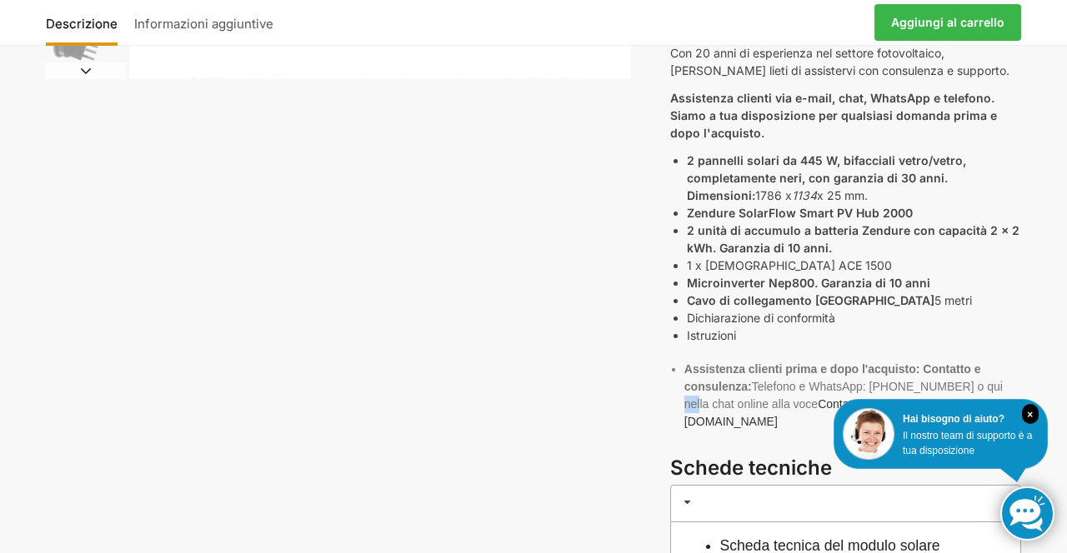
click at [1043, 227] on div "Accumulo di energia solare Zendure per centrali elettriche da balcone Descrizio…" at bounding box center [533, 181] width 1045 height 1207
click at [1040, 308] on div "Accumulo di energia solare Zendure per centrali elettriche da balcone Descrizio…" at bounding box center [533, 181] width 1045 height 1207
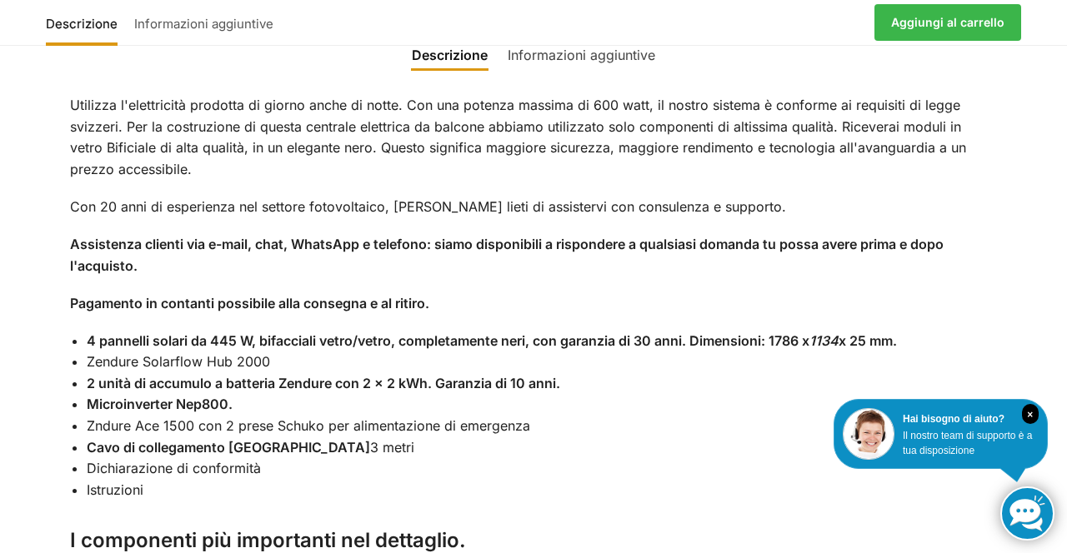
scroll to position [1360, 0]
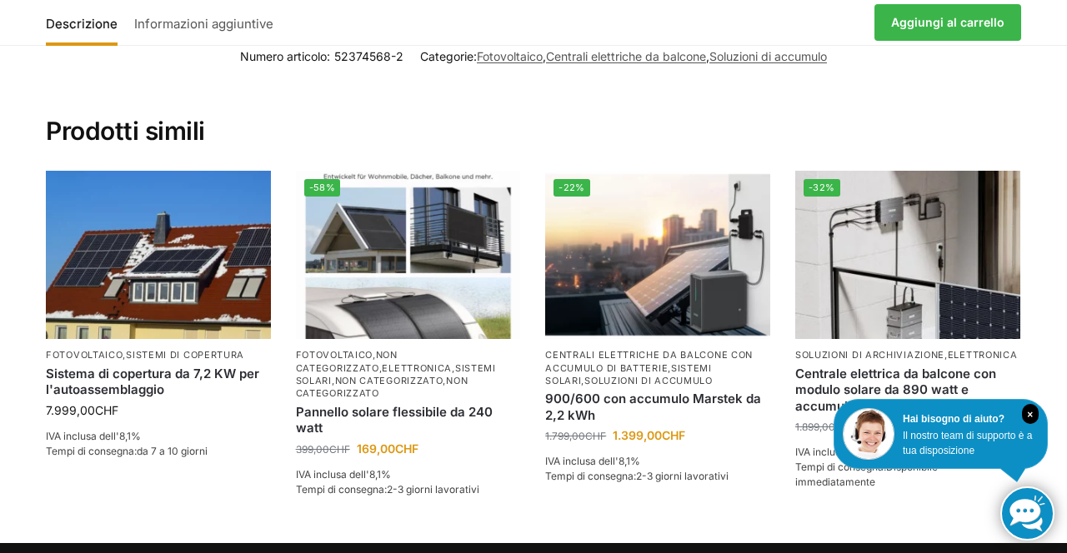
scroll to position [3570, 0]
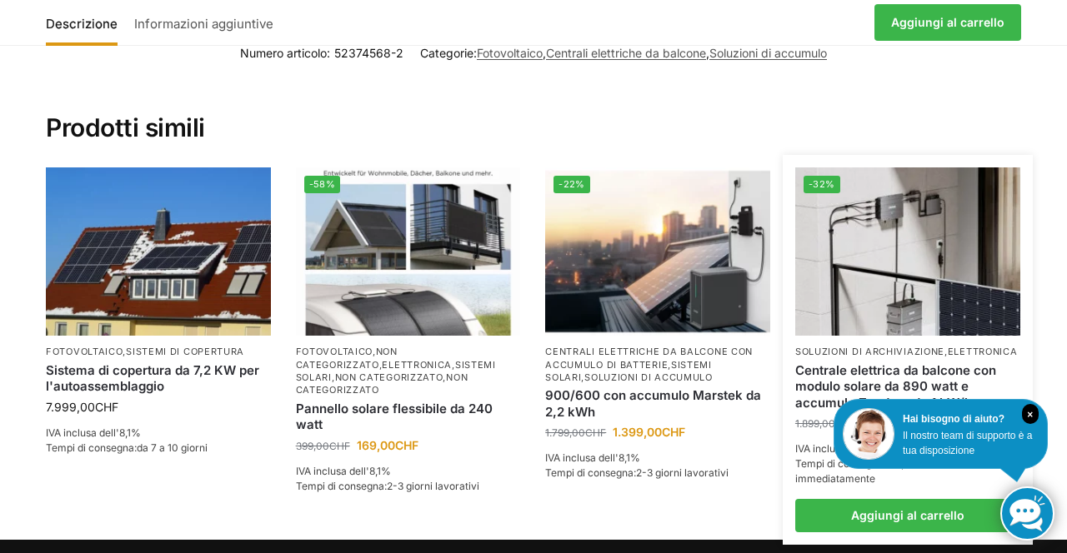
click at [916, 362] on font "Centrale elettrica da balcone con modulo solare da 890 watt e accumulo Zendure …" at bounding box center [895, 386] width 201 height 48
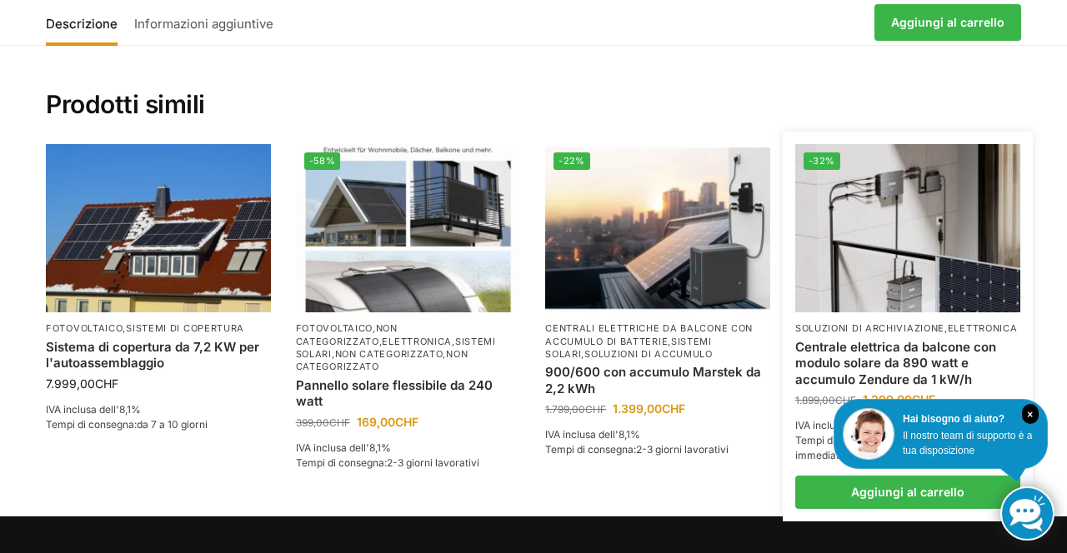
scroll to position [3623, 0]
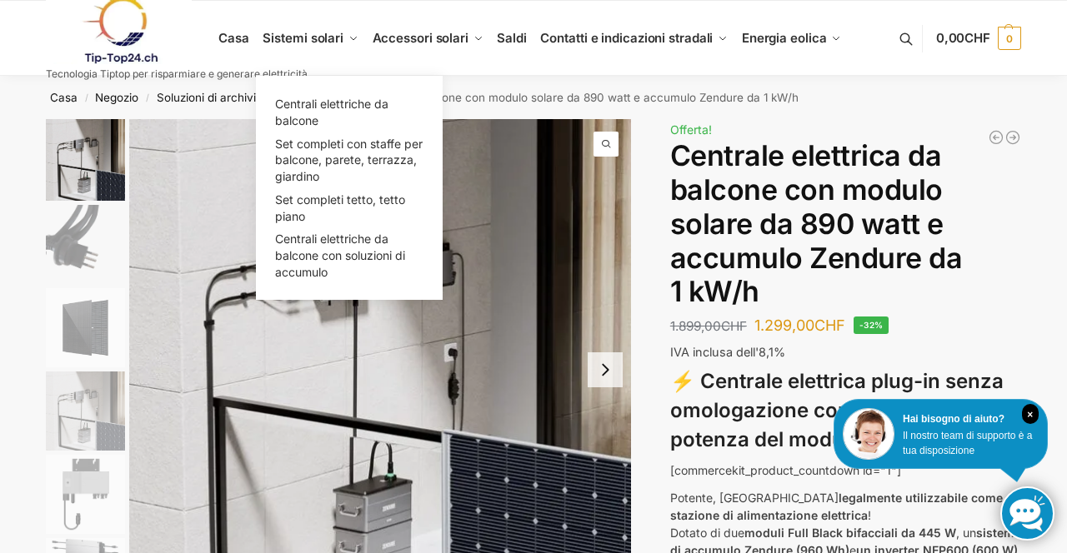
click at [312, 38] on font "Sistemi solari" at bounding box center [302, 38] width 81 height 16
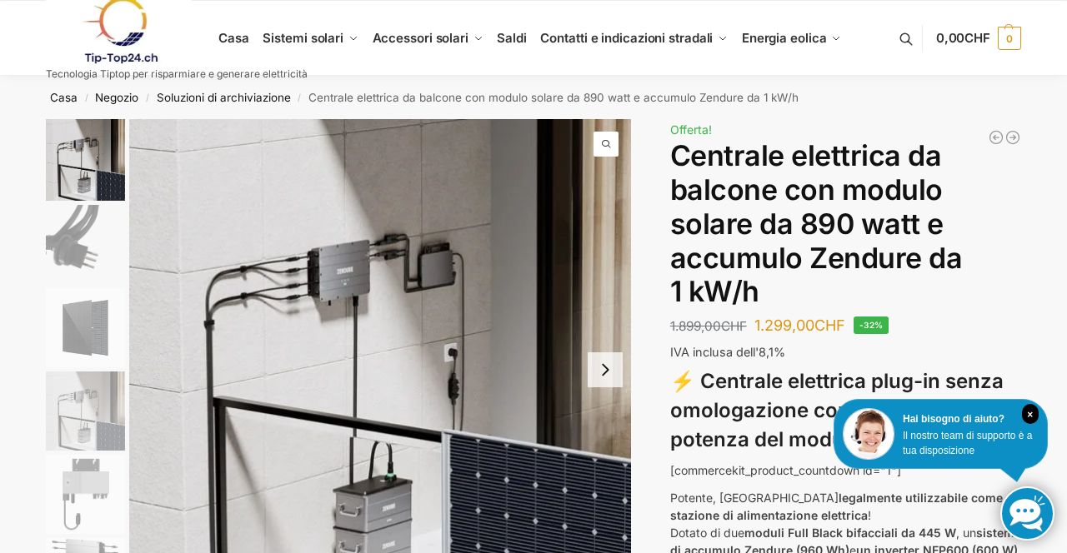
click at [507, 46] on link "Saldi" at bounding box center [511, 38] width 43 height 75
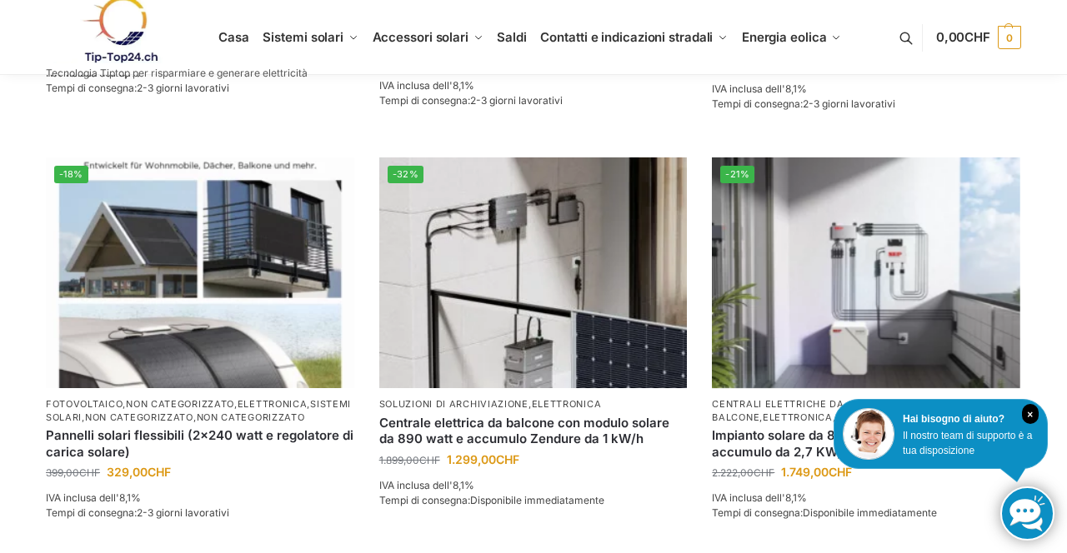
scroll to position [1396, 0]
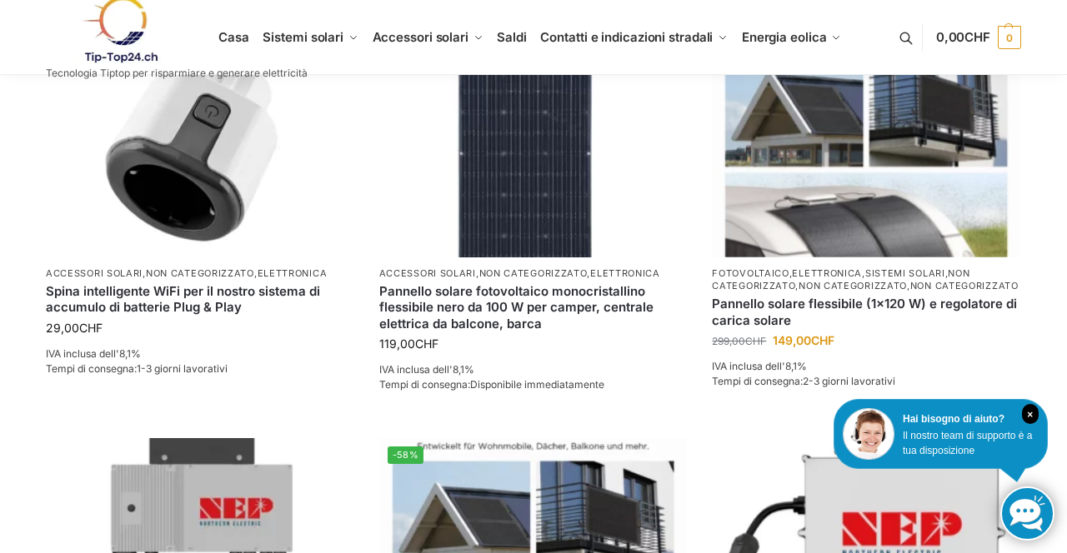
click at [1057, 248] on div "**********" at bounding box center [533, 315] width 1067 height 1919
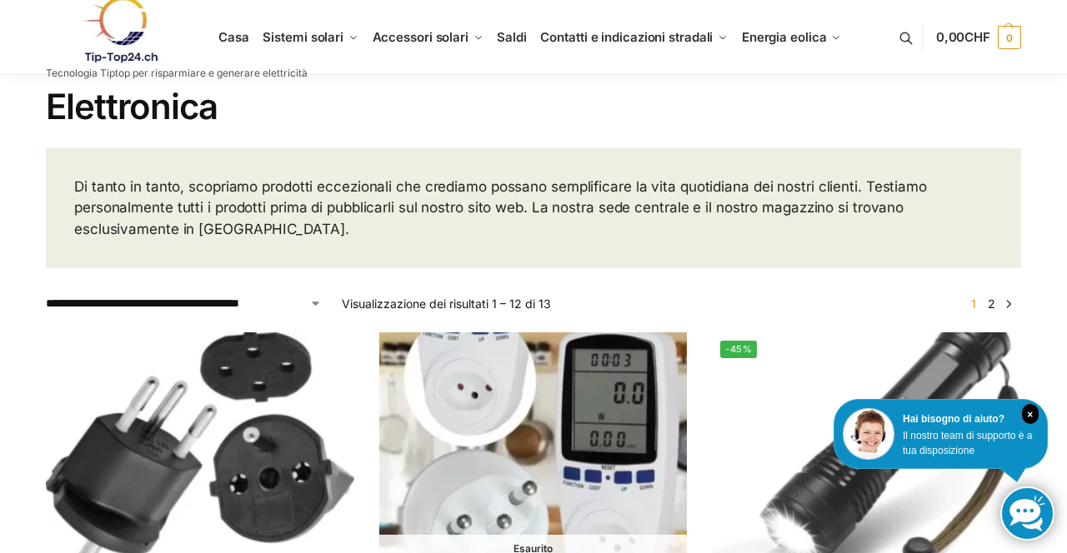
scroll to position [0, 0]
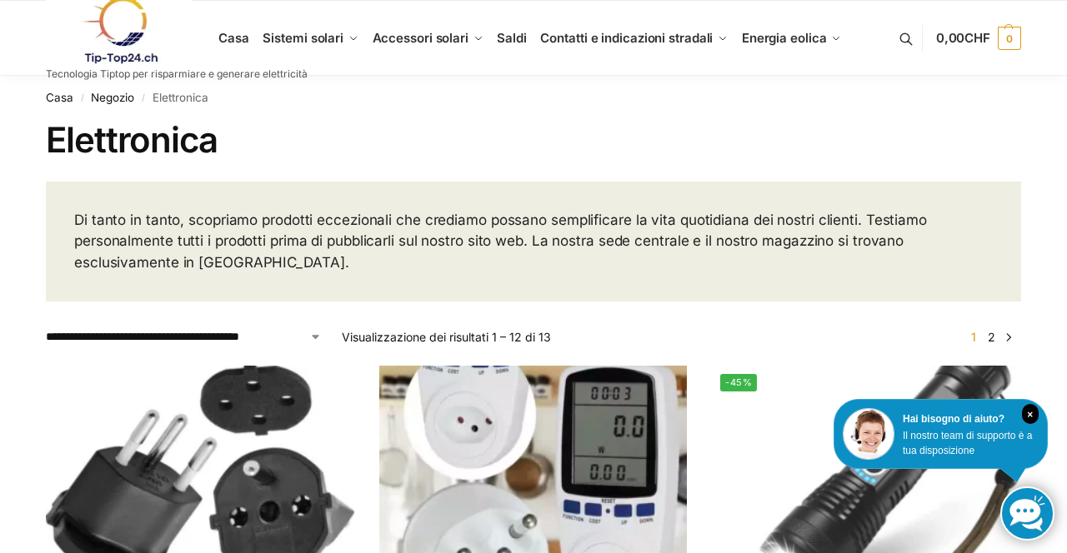
click at [238, 37] on link at bounding box center [177, 30] width 262 height 67
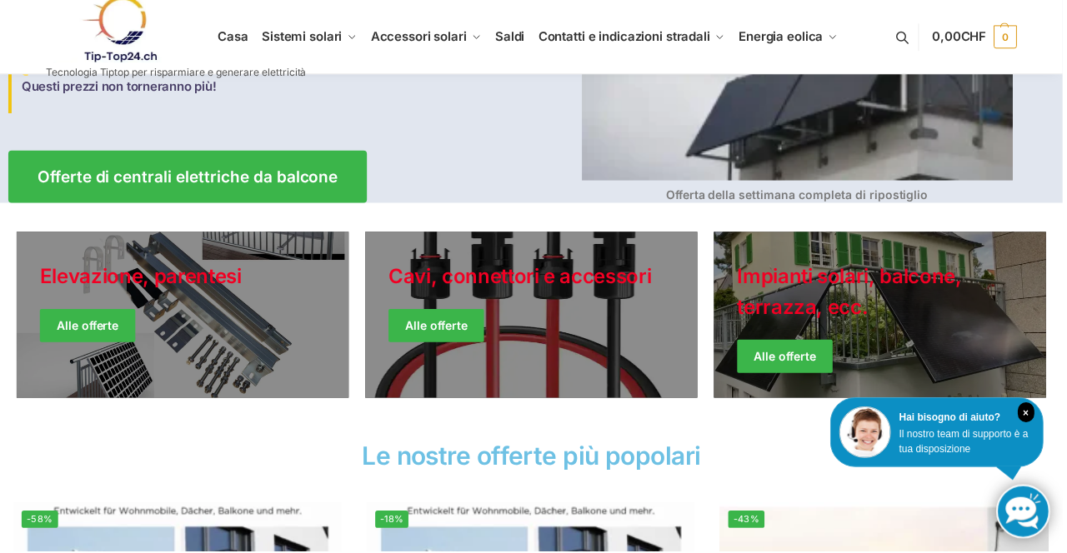
scroll to position [300, 0]
click at [868, 299] on link "Giacche invernali" at bounding box center [883, 316] width 333 height 167
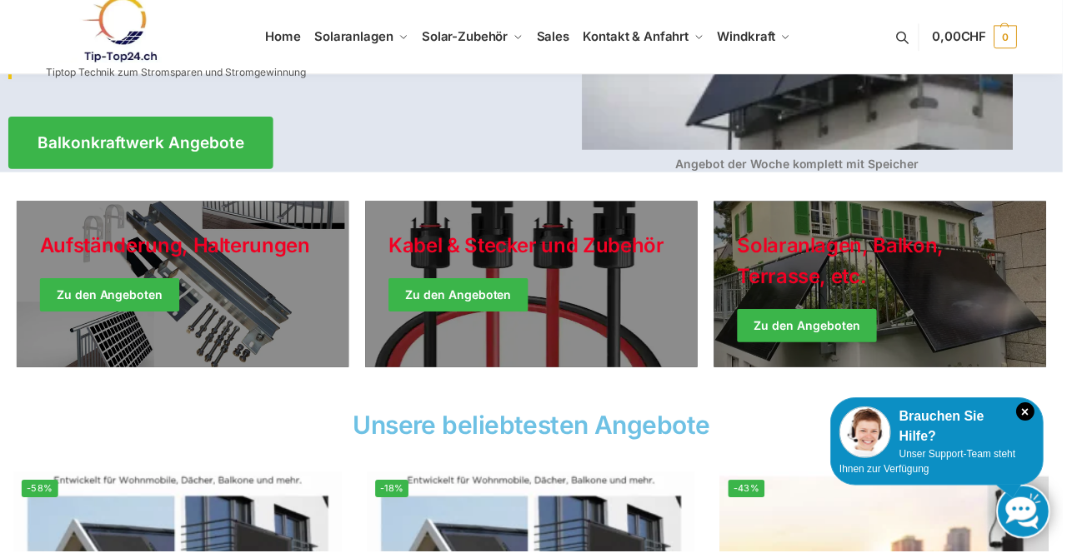
scroll to position [353, 0]
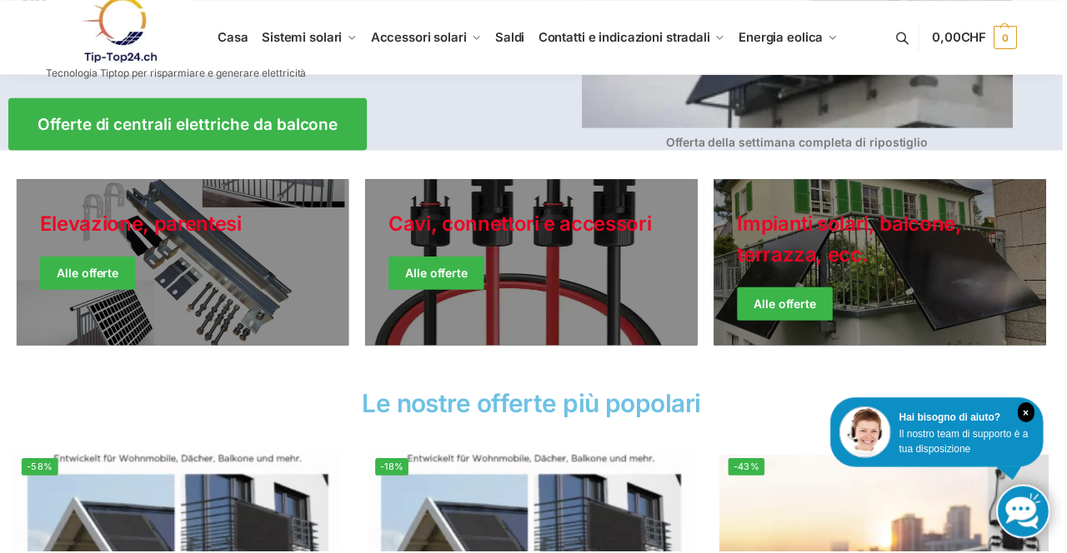
click at [875, 236] on link "Giacche invernali" at bounding box center [883, 263] width 333 height 167
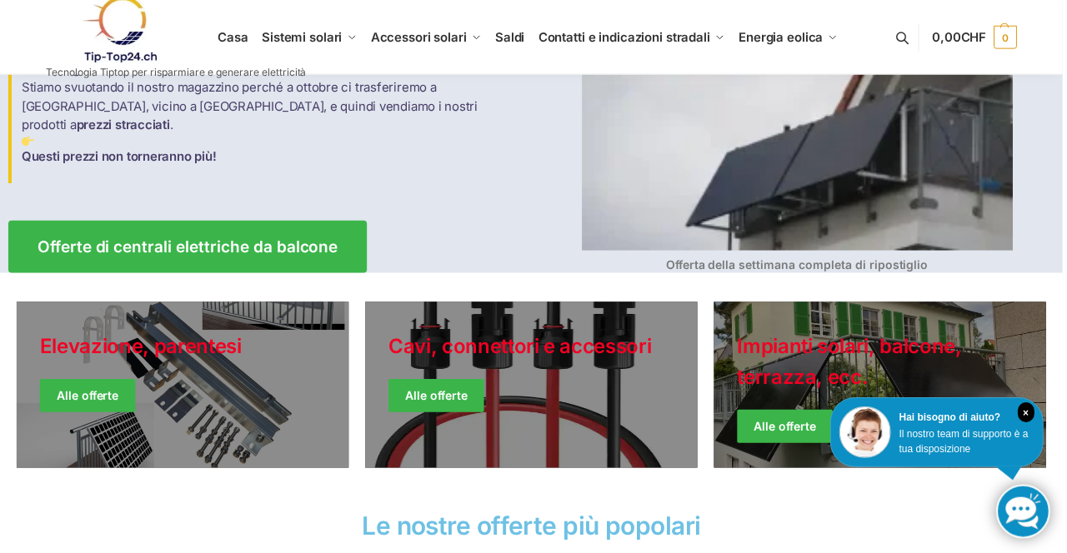
scroll to position [233, 0]
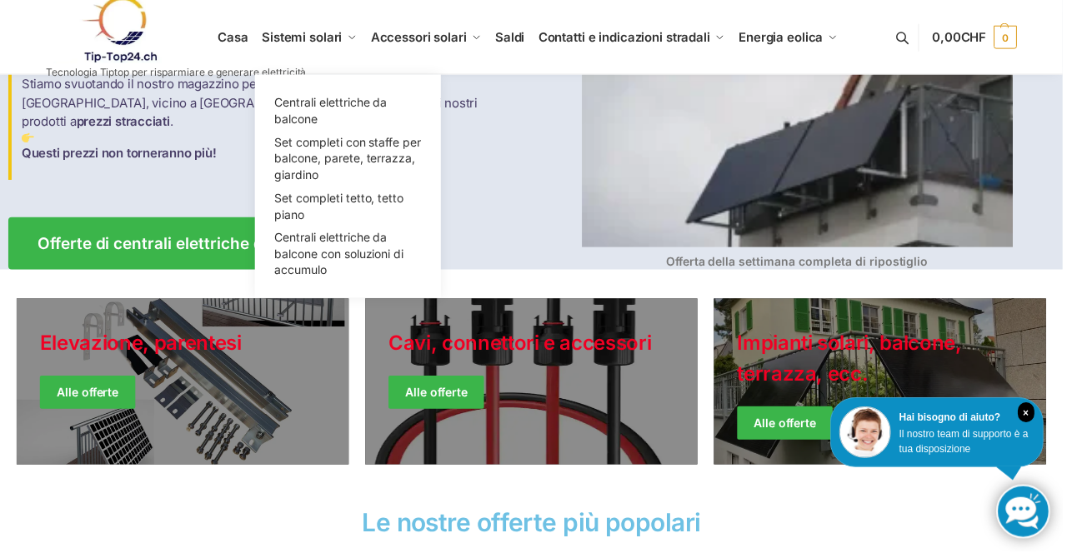
click at [315, 40] on font "Sistemi solari" at bounding box center [302, 37] width 81 height 16
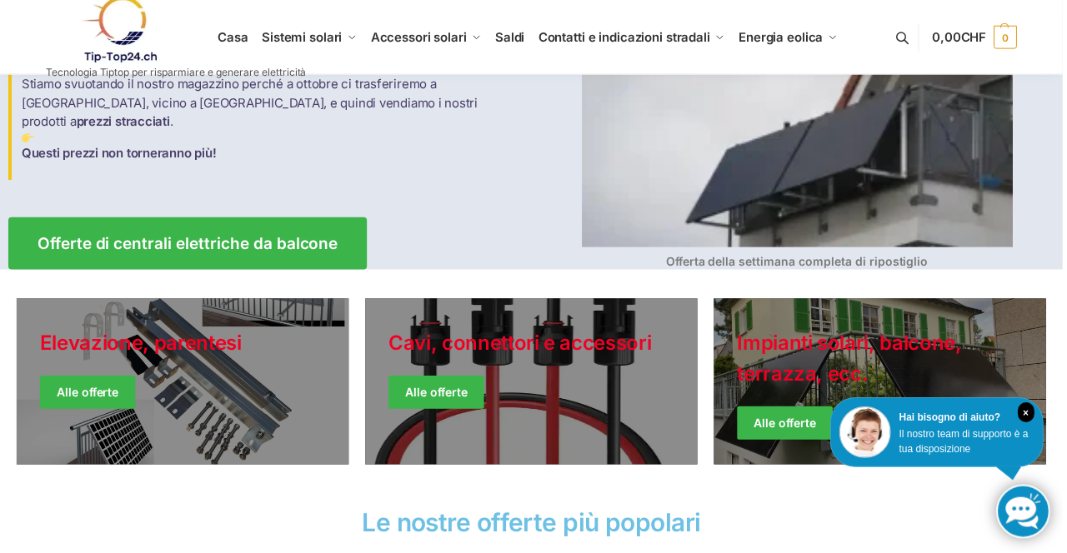
click at [225, 43] on link at bounding box center [177, 29] width 262 height 67
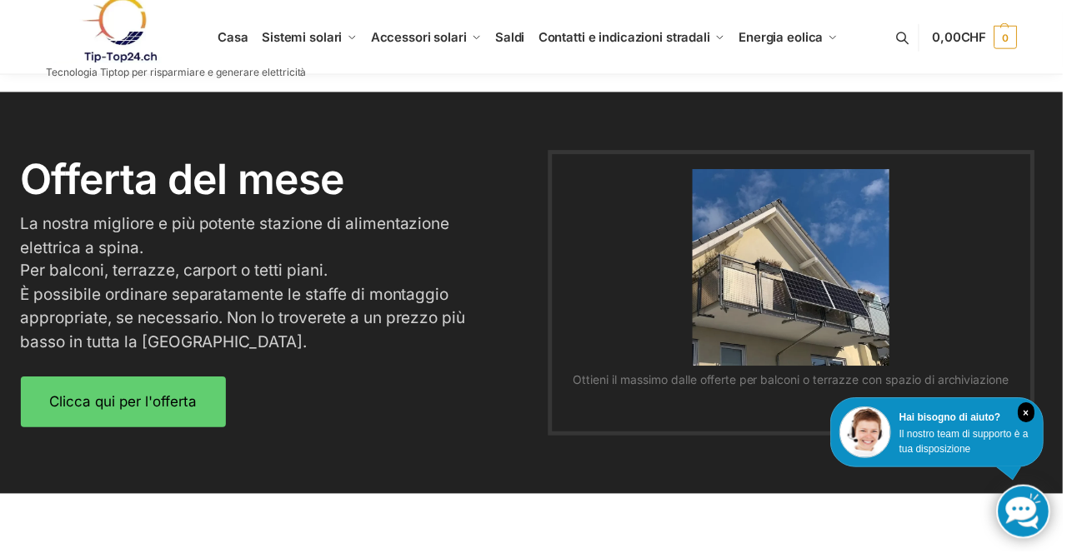
scroll to position [2036, 0]
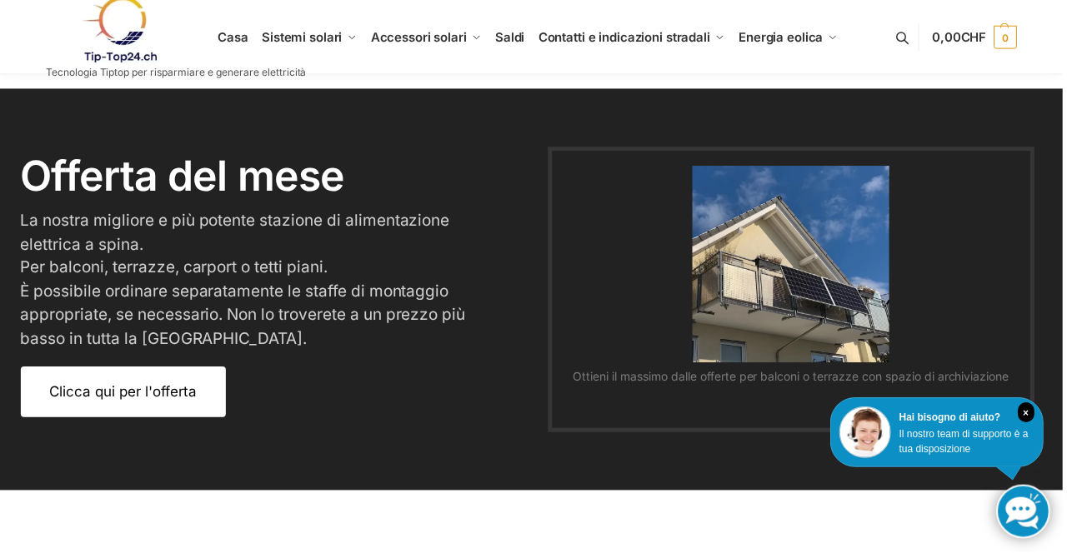
click at [168, 385] on font "Clicca qui per l'offerta" at bounding box center [123, 393] width 147 height 17
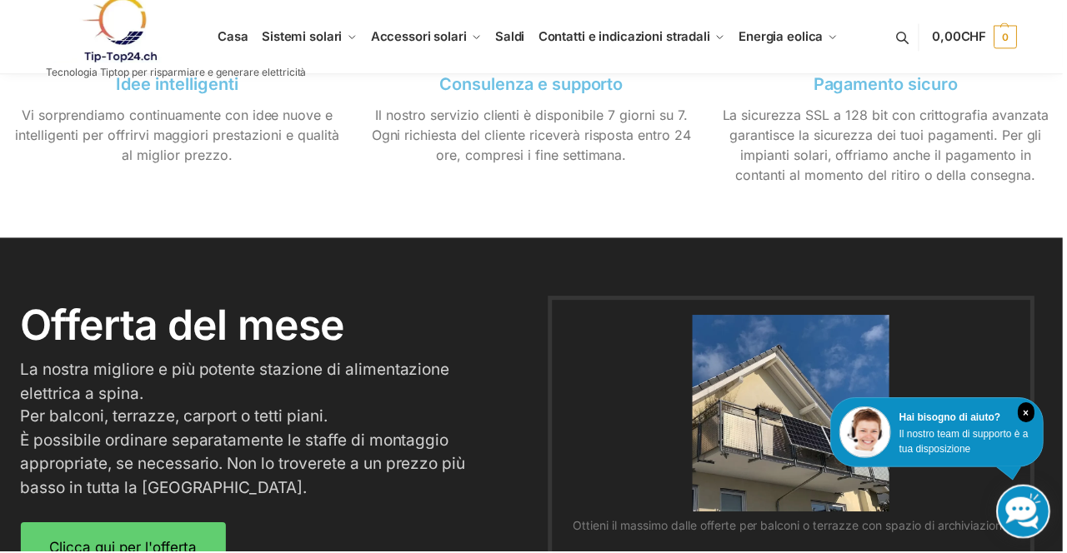
scroll to position [1885, 0]
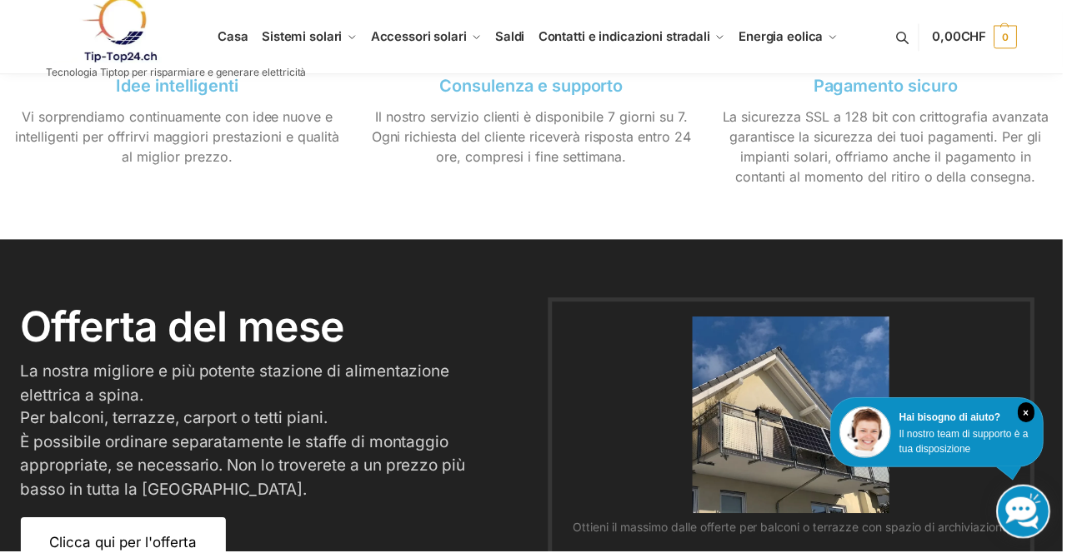
click at [151, 538] on link "Clicca qui per l'offerta" at bounding box center [124, 545] width 206 height 51
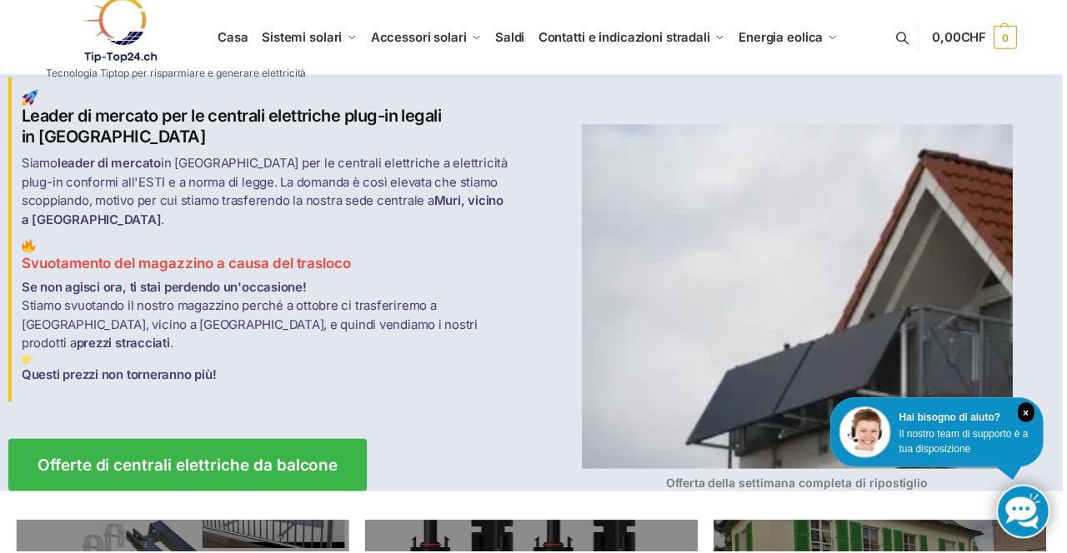
scroll to position [0, 0]
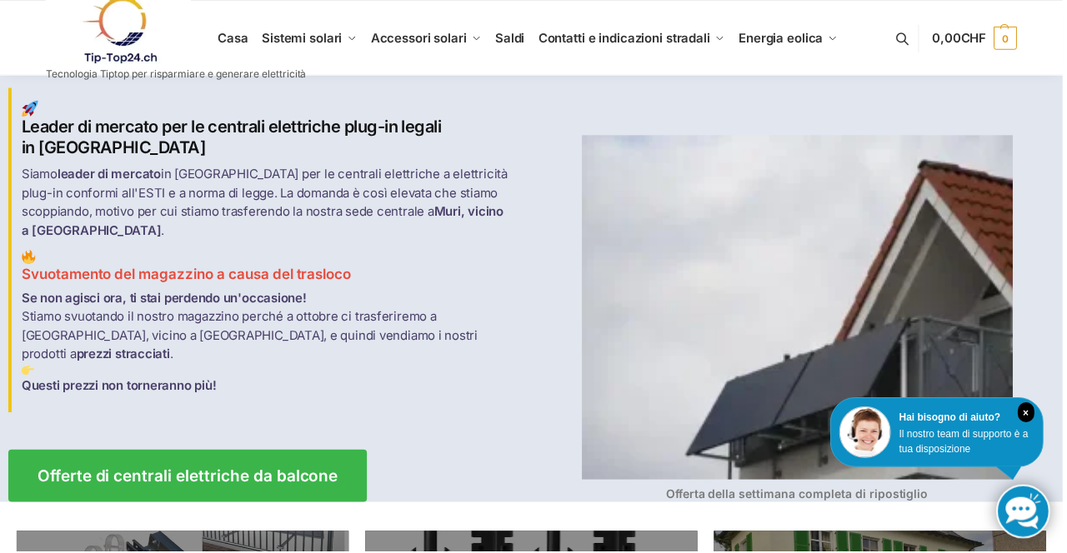
click at [305, 45] on link at bounding box center [177, 30] width 262 height 67
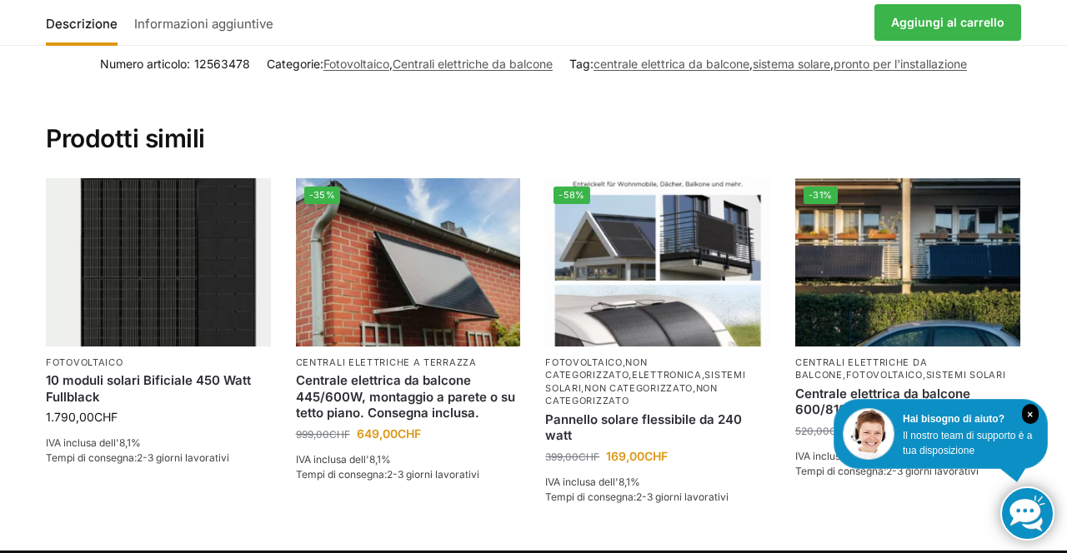
scroll to position [4200, 0]
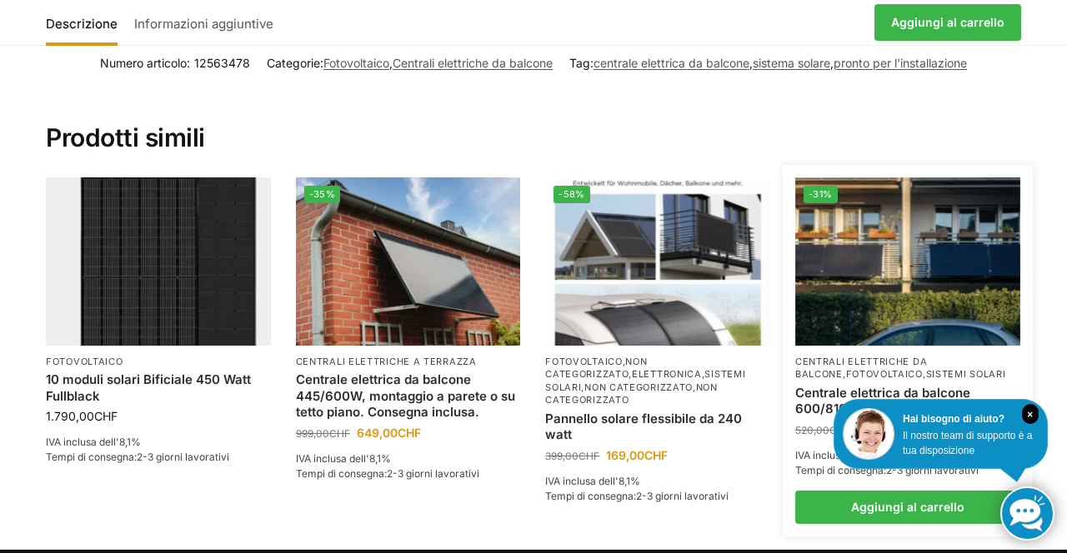
click at [906, 272] on img at bounding box center [907, 261] width 225 height 168
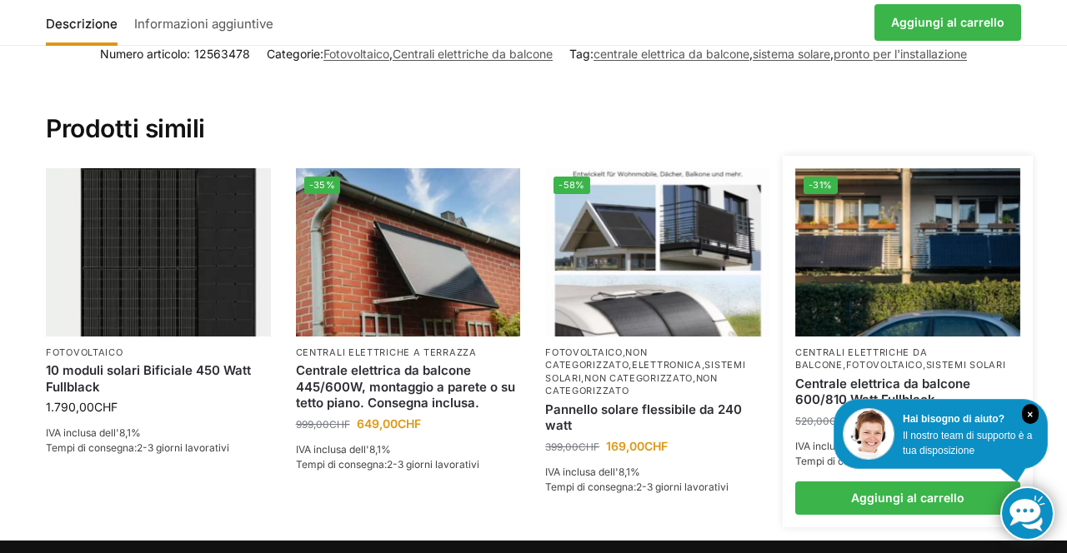
scroll to position [4254, 0]
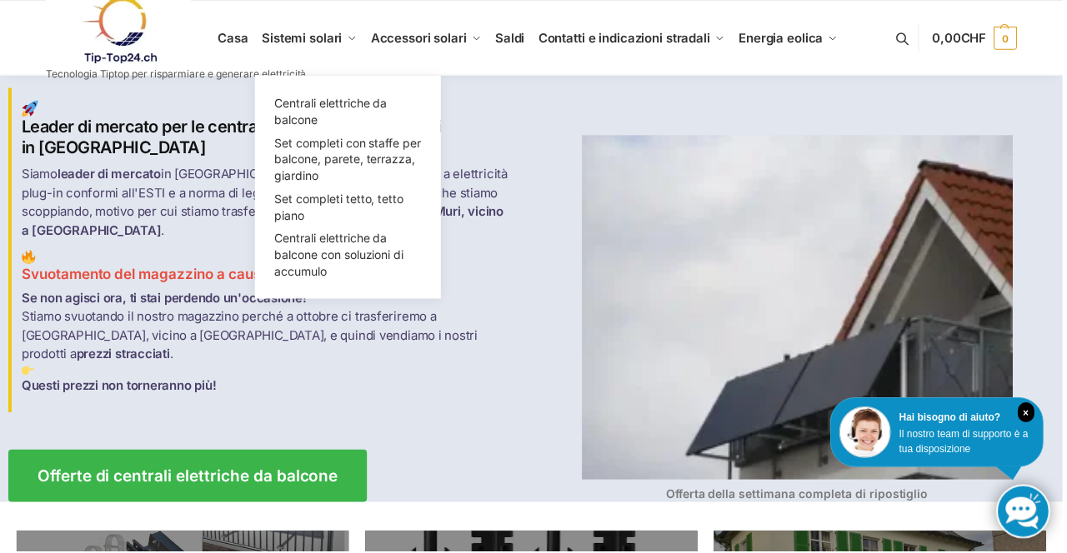
click at [322, 49] on link "Sistemi solari" at bounding box center [310, 38] width 109 height 75
click at [313, 27] on link "Sistemi solari" at bounding box center [310, 38] width 109 height 75
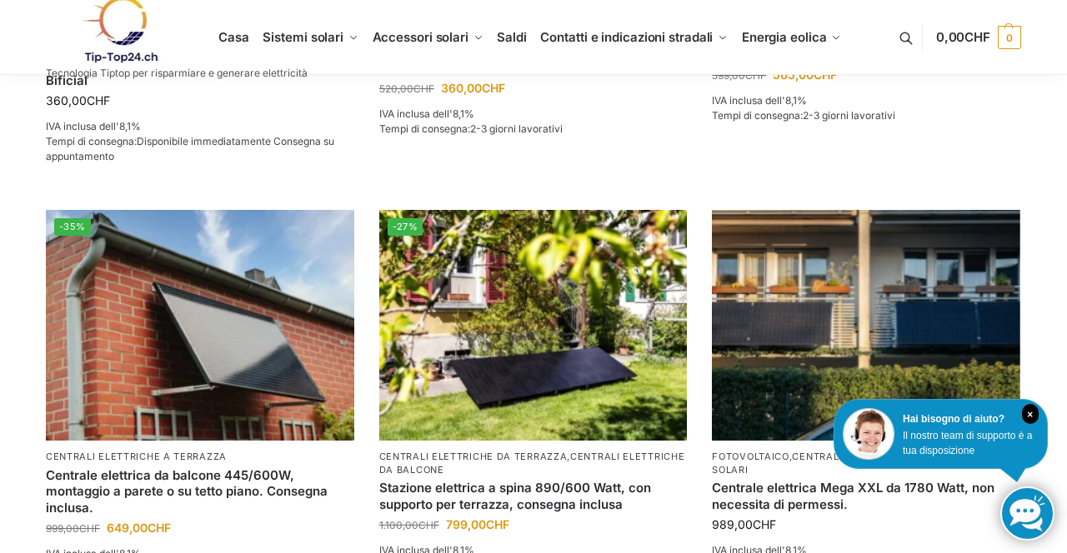
scroll to position [1358, 0]
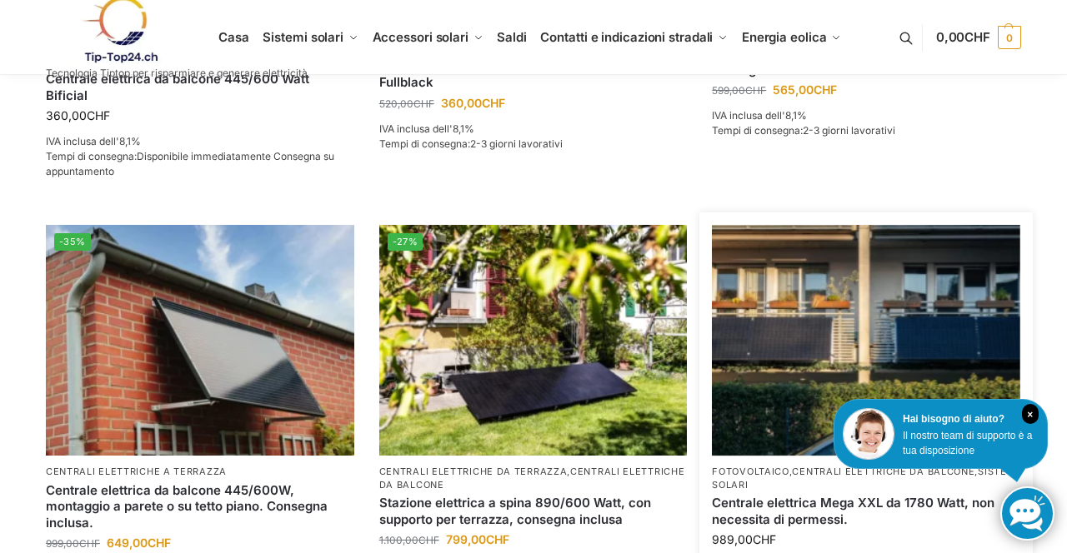
click at [851, 303] on img at bounding box center [866, 340] width 308 height 231
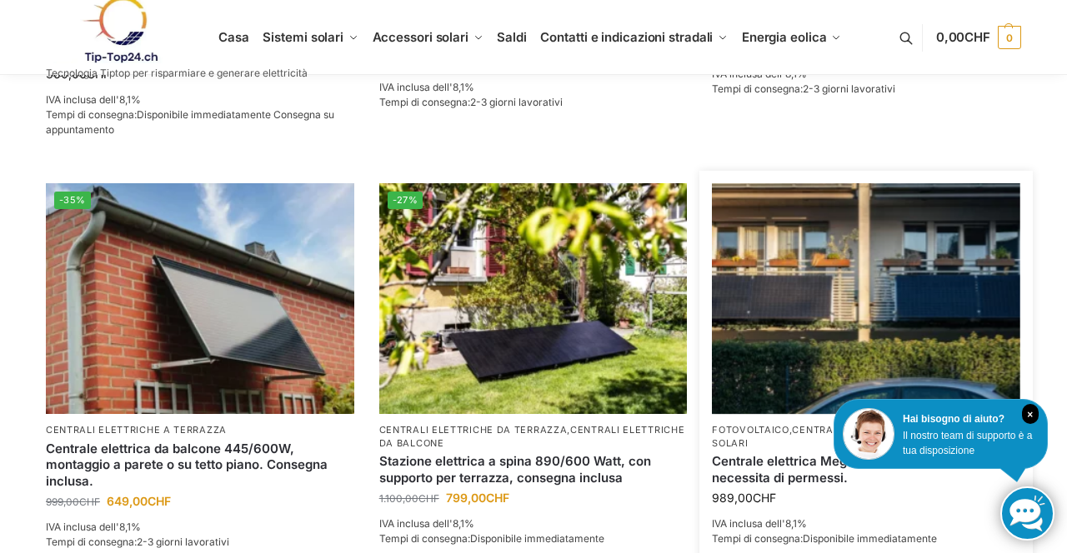
scroll to position [1411, 0]
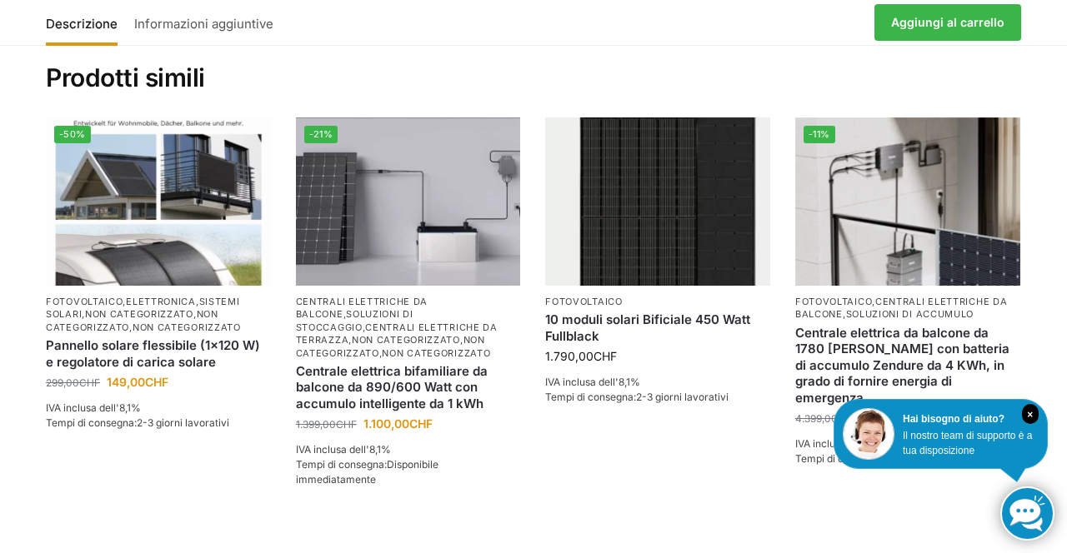
scroll to position [2769, 0]
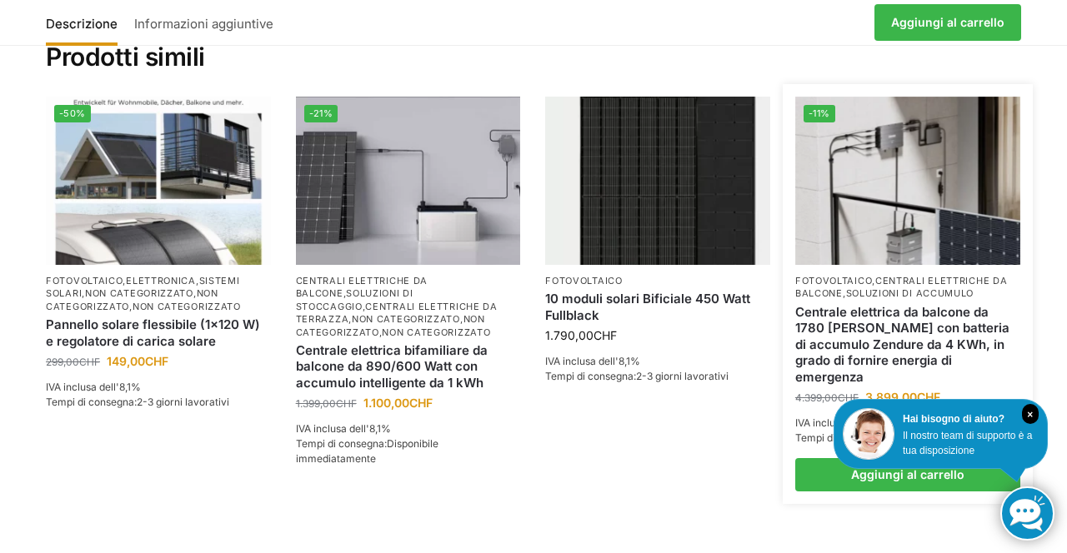
click at [918, 322] on font "Centrale elettrica da balcone da 1780 [PERSON_NAME] con batteria di accumulo Ze…" at bounding box center [902, 344] width 214 height 81
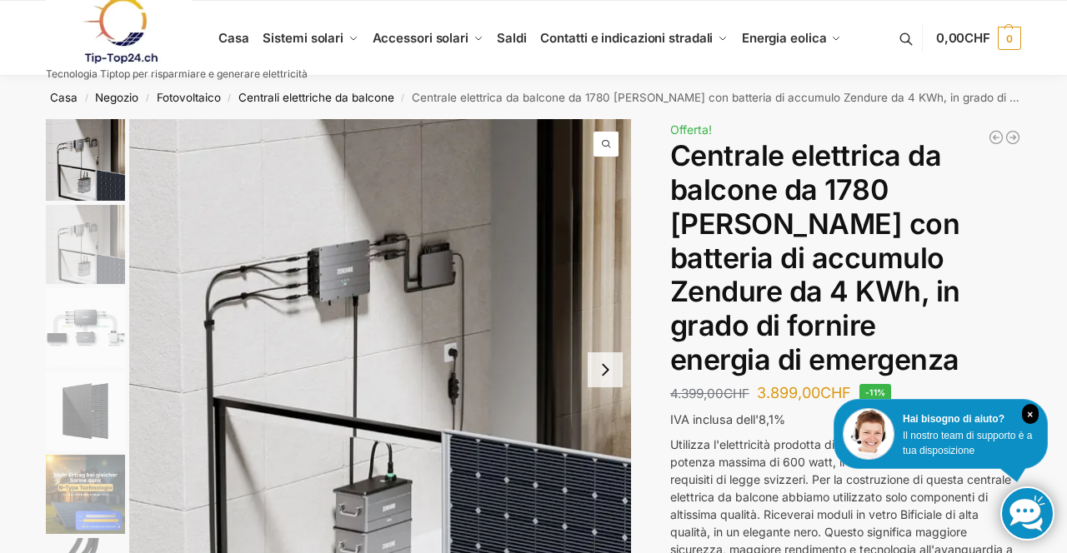
click at [87, 317] on img "3 / 11" at bounding box center [85, 327] width 79 height 79
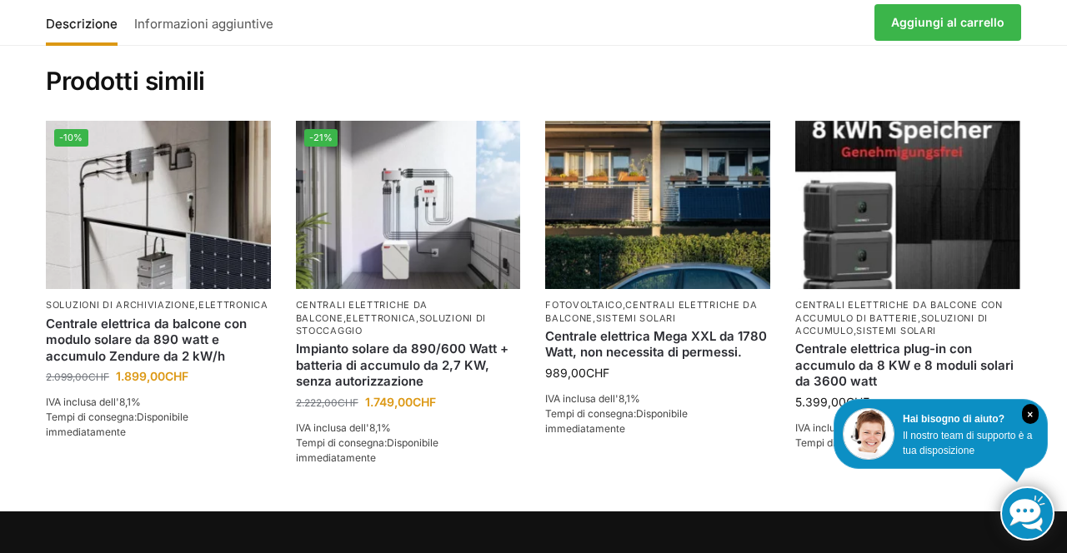
scroll to position [3606, 0]
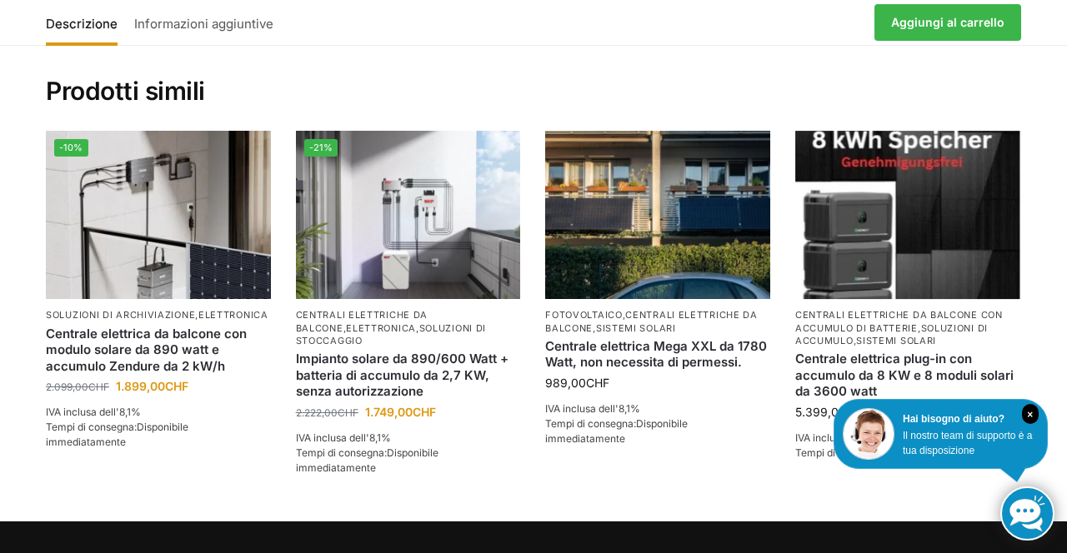
click at [1066, 437] on section "Numero articolo: 52374568-2 Categorie: Fotovoltaico , Centrali elettriche da ba…" at bounding box center [533, 258] width 1067 height 527
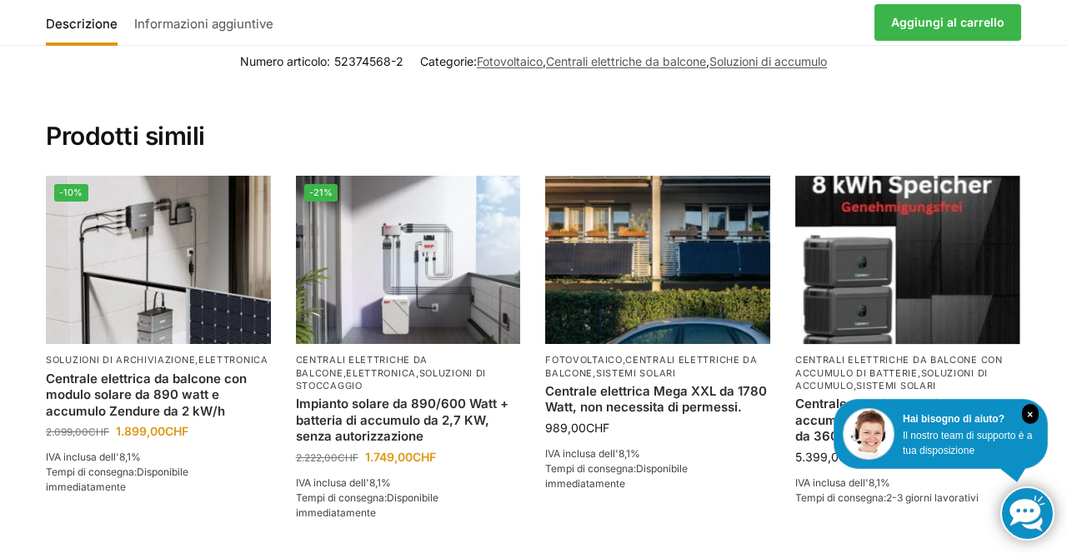
scroll to position [3563, 0]
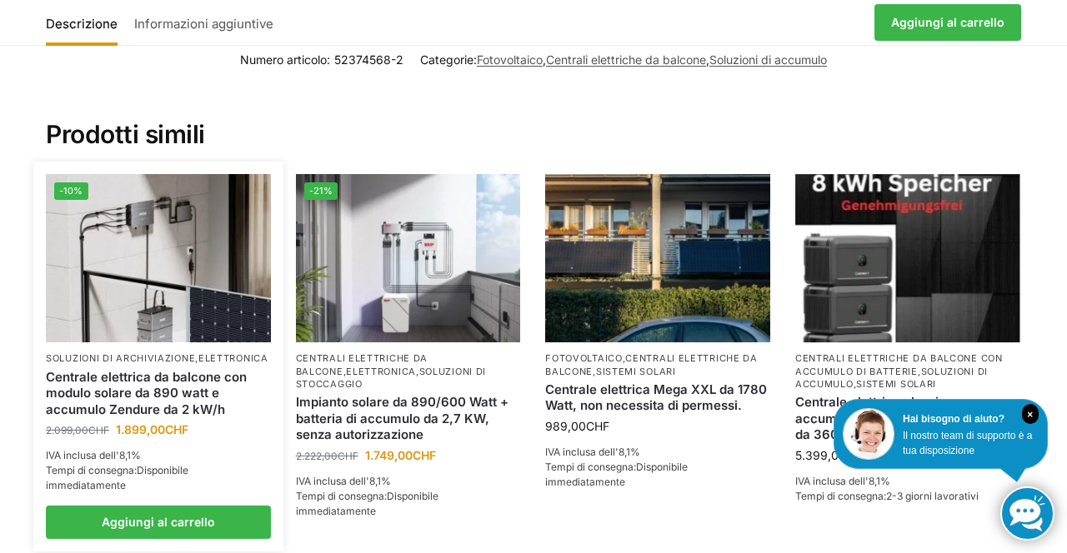
click at [190, 260] on img at bounding box center [158, 258] width 225 height 168
